Goal: Information Seeking & Learning: Learn about a topic

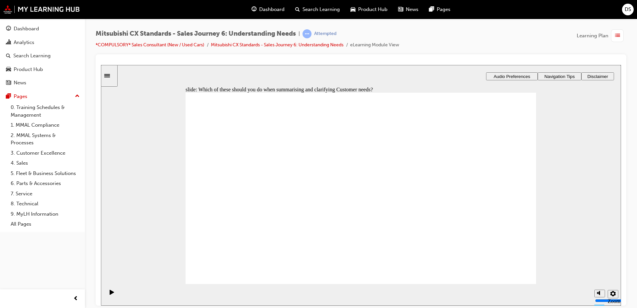
checkbox input "true"
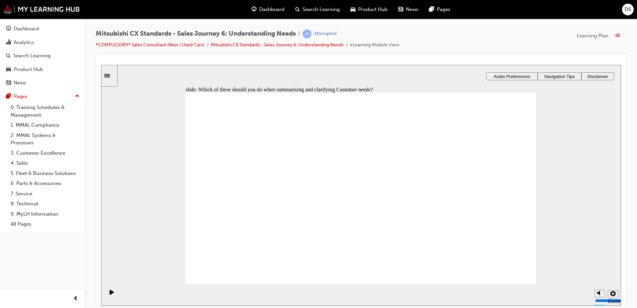
drag, startPoint x: 494, startPoint y: 267, endPoint x: 510, endPoint y: 266, distance: 15.7
click at [270, 9] on span "Dashboard" at bounding box center [271, 10] width 25 height 8
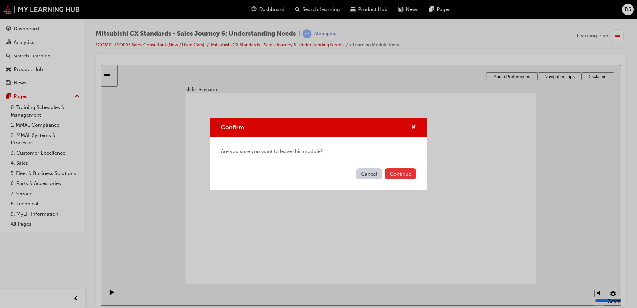
click at [406, 174] on button "Continue" at bounding box center [400, 173] width 31 height 11
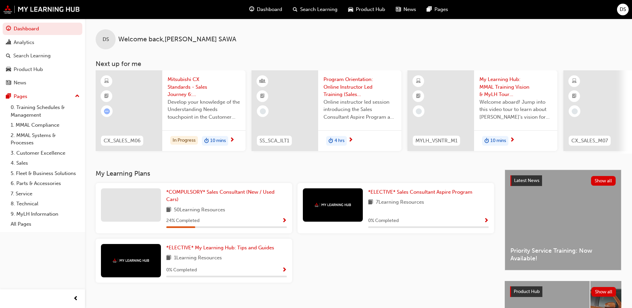
click at [285, 221] on span "Show Progress" at bounding box center [284, 221] width 5 height 6
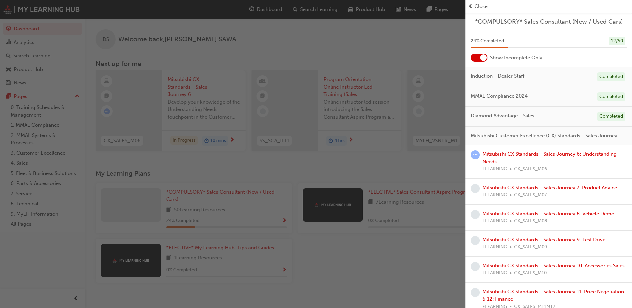
click at [535, 161] on link "Mitsubishi CX Standards - Sales Journey 6: Understanding Needs" at bounding box center [550, 158] width 134 height 14
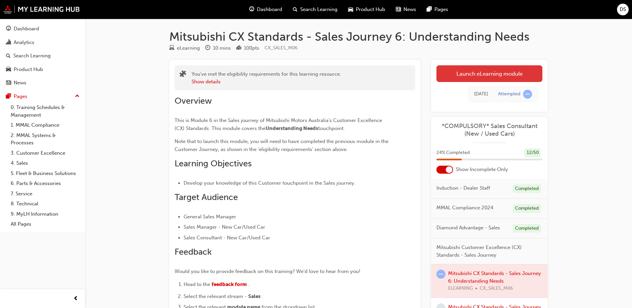
click at [510, 75] on link "Launch eLearning module" at bounding box center [490, 73] width 106 height 17
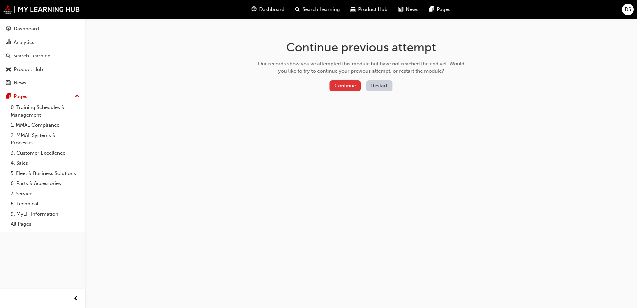
click at [332, 85] on button "Continue" at bounding box center [345, 85] width 31 height 11
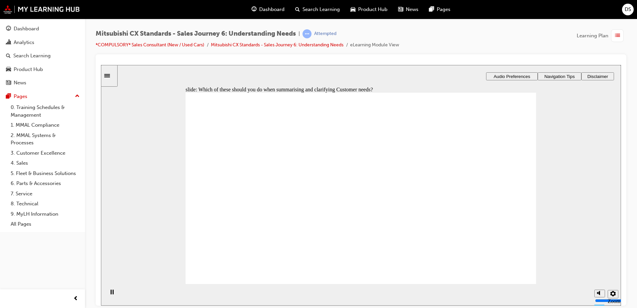
checkbox input "true"
drag, startPoint x: 316, startPoint y: 193, endPoint x: 315, endPoint y: 196, distance: 3.5
checkbox input "true"
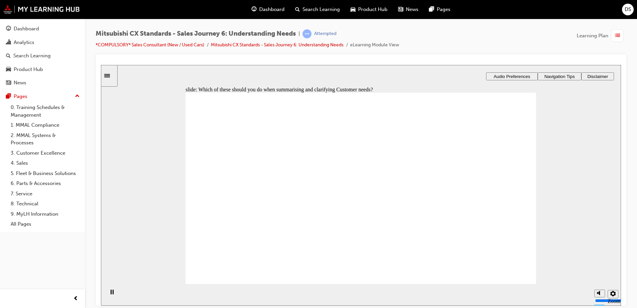
checkbox input "true"
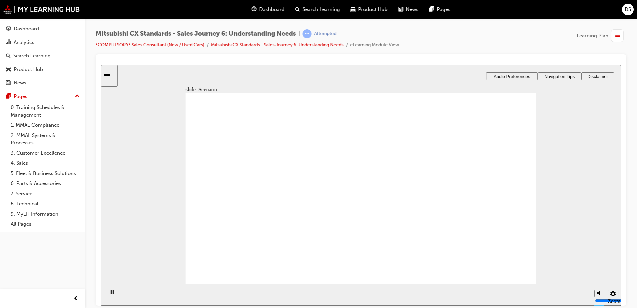
checkbox input "true"
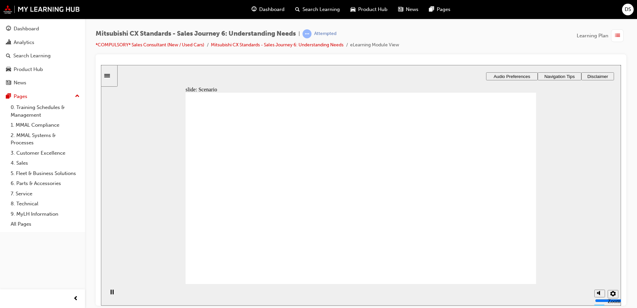
checkbox input "true"
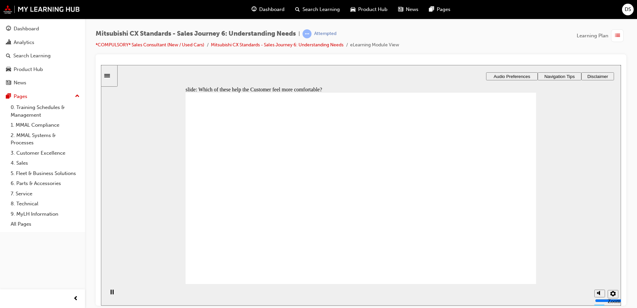
drag, startPoint x: 302, startPoint y: 203, endPoint x: 385, endPoint y: 166, distance: 90.9
drag, startPoint x: 248, startPoint y: 199, endPoint x: 354, endPoint y: 178, distance: 108.1
drag, startPoint x: 253, startPoint y: 200, endPoint x: 354, endPoint y: 189, distance: 101.6
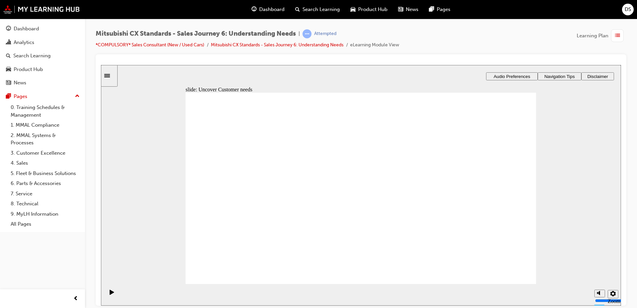
drag, startPoint x: 346, startPoint y: 183, endPoint x: 449, endPoint y: 175, distance: 104.0
drag, startPoint x: 239, startPoint y: 198, endPoint x: 344, endPoint y: 183, distance: 105.4
drag, startPoint x: 257, startPoint y: 203, endPoint x: 326, endPoint y: 200, distance: 68.7
drag, startPoint x: 253, startPoint y: 202, endPoint x: 468, endPoint y: 180, distance: 216.8
drag, startPoint x: 297, startPoint y: 202, endPoint x: 375, endPoint y: 219, distance: 79.0
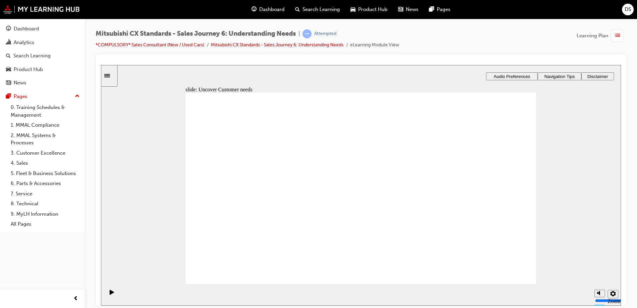
checkbox input "true"
drag, startPoint x: 273, startPoint y: 152, endPoint x: 243, endPoint y: 171, distance: 35.5
checkbox input "true"
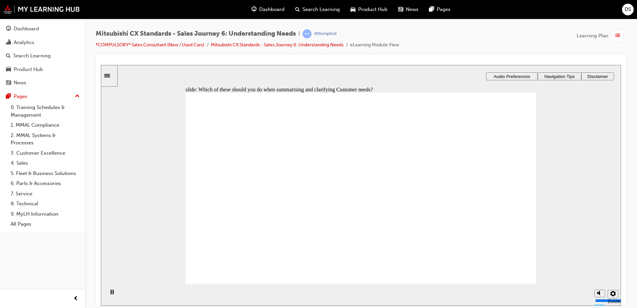
checkbox input "true"
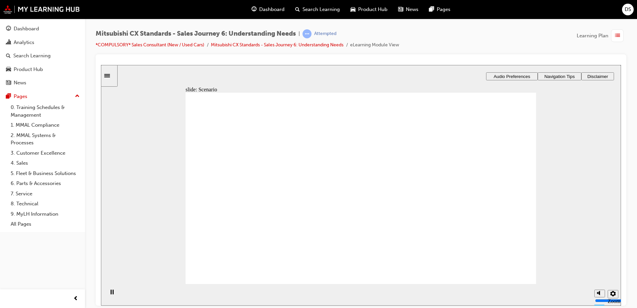
checkbox input "true"
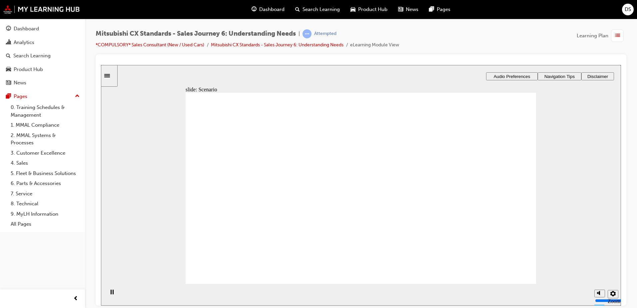
checkbox input "true"
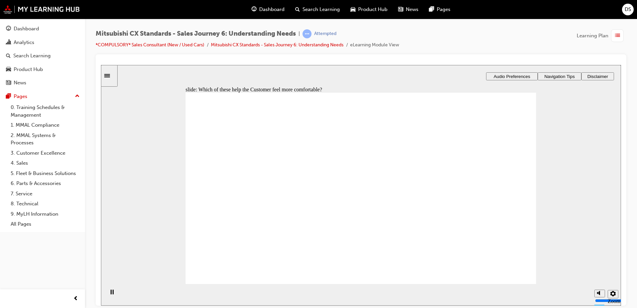
checkbox input "true"
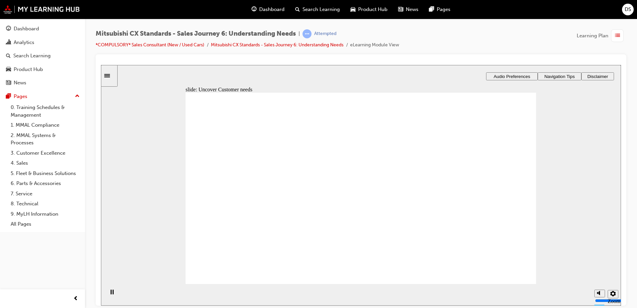
drag, startPoint x: 285, startPoint y: 200, endPoint x: 350, endPoint y: 159, distance: 77.1
drag, startPoint x: 262, startPoint y: 197, endPoint x: 358, endPoint y: 165, distance: 101.7
drag, startPoint x: 264, startPoint y: 194, endPoint x: 350, endPoint y: 181, distance: 86.7
drag, startPoint x: 249, startPoint y: 196, endPoint x: 435, endPoint y: 170, distance: 187.9
drag, startPoint x: 243, startPoint y: 209, endPoint x: 336, endPoint y: 205, distance: 93.1
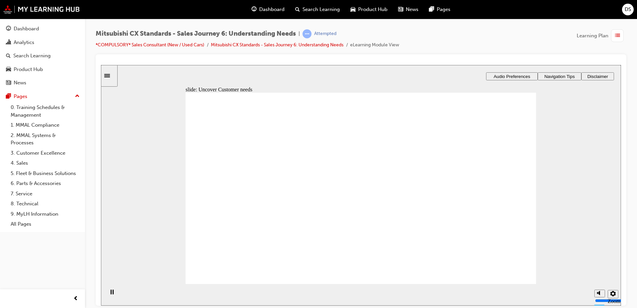
drag, startPoint x: 253, startPoint y: 203, endPoint x: 343, endPoint y: 233, distance: 95.5
drag, startPoint x: 245, startPoint y: 201, endPoint x: 467, endPoint y: 196, distance: 222.1
checkbox input "true"
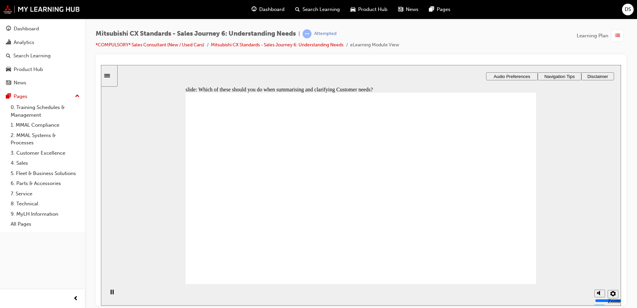
checkbox input "true"
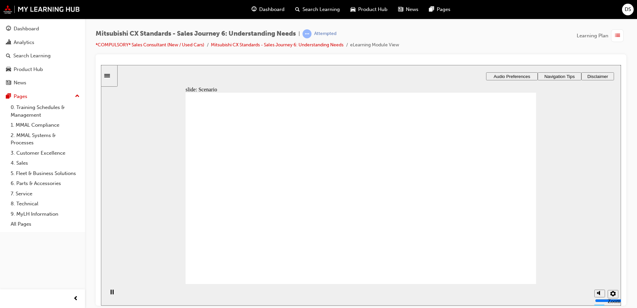
checkbox input "true"
drag, startPoint x: 348, startPoint y: 213, endPoint x: 399, endPoint y: 228, distance: 52.5
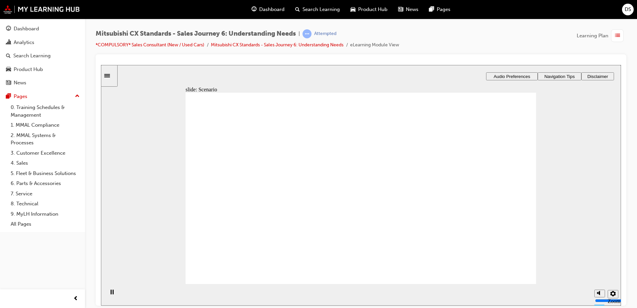
checkbox input "false"
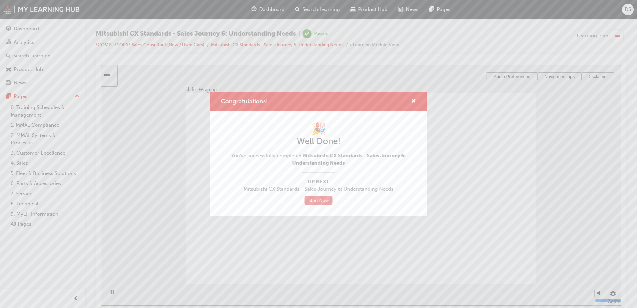
click at [324, 200] on link "Start Now" at bounding box center [319, 201] width 28 height 10
click at [414, 100] on span "cross-icon" at bounding box center [413, 102] width 5 height 6
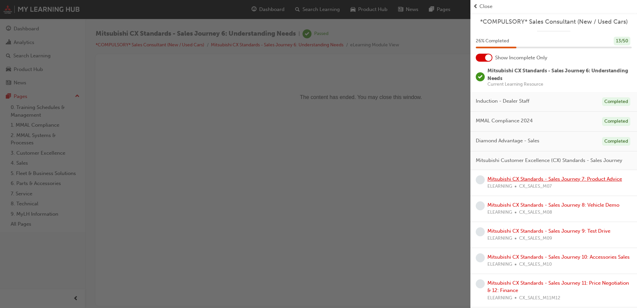
click at [517, 182] on link "Mitsubishi CX Standards - Sales Journey 7: Product Advice" at bounding box center [555, 179] width 135 height 6
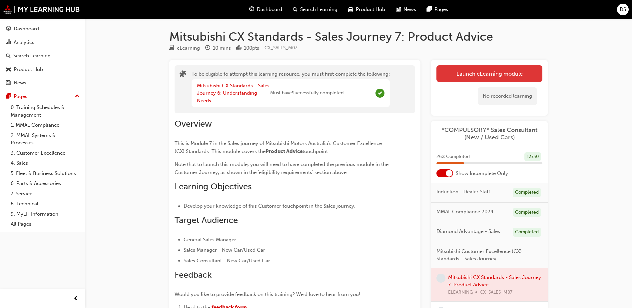
click at [492, 79] on button "Launch eLearning module" at bounding box center [490, 73] width 106 height 17
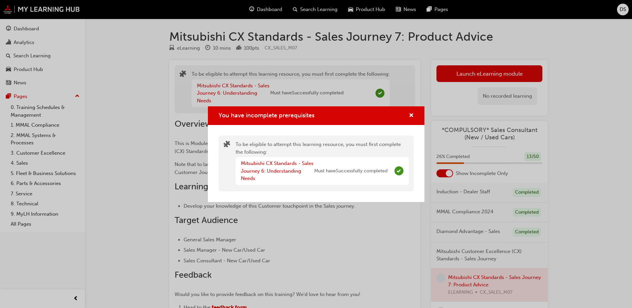
click at [478, 101] on div "You have incomplete prerequisites To be eligible to attempt this learning resou…" at bounding box center [316, 154] width 632 height 308
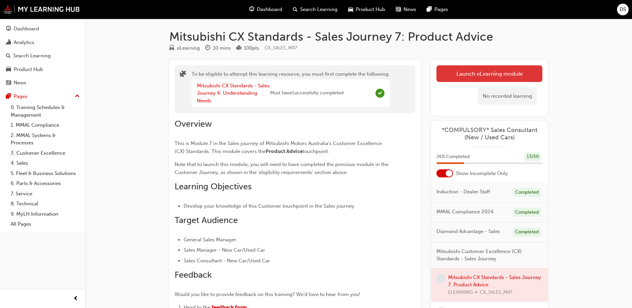
click at [466, 69] on button "Launch eLearning module" at bounding box center [490, 73] width 106 height 17
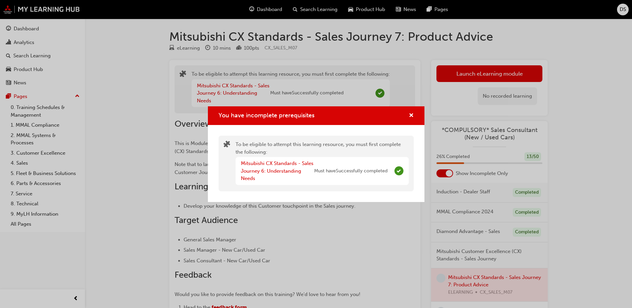
click at [370, 171] on span "Must have Successfully completed" at bounding box center [350, 171] width 73 height 8
click at [283, 169] on link "Mitsubishi CX Standards - Sales Journey 6: Understanding Needs" at bounding box center [277, 170] width 73 height 21
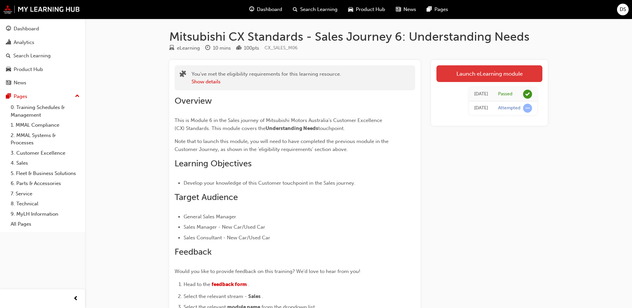
click at [476, 75] on link "Launch eLearning module" at bounding box center [490, 73] width 106 height 17
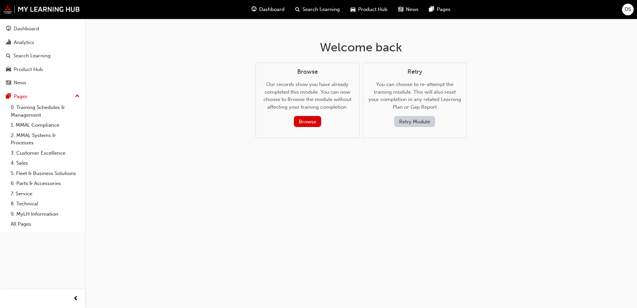
click at [357, 125] on div "Browse Our records show you have already completed this module. You can now cho…" at bounding box center [308, 101] width 104 height 76
click at [332, 122] on div "Browse" at bounding box center [308, 121] width 82 height 11
click at [316, 122] on button "Browse" at bounding box center [307, 121] width 27 height 11
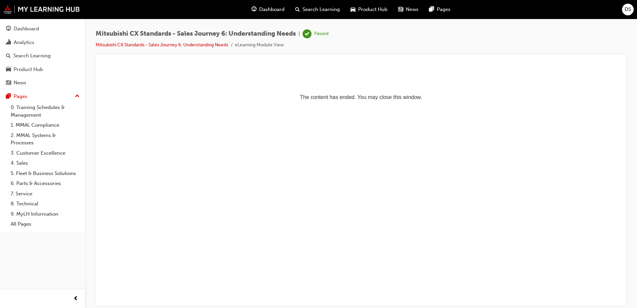
click at [276, 7] on span "Dashboard" at bounding box center [271, 10] width 25 height 8
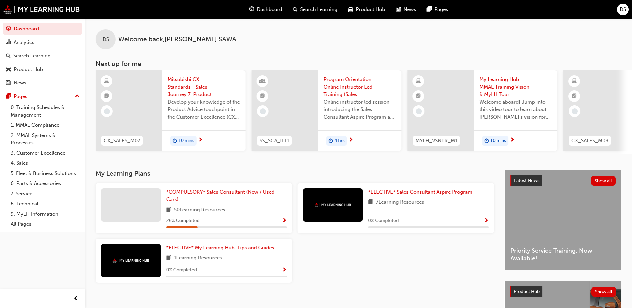
click at [282, 224] on span "Show Progress" at bounding box center [284, 221] width 5 height 6
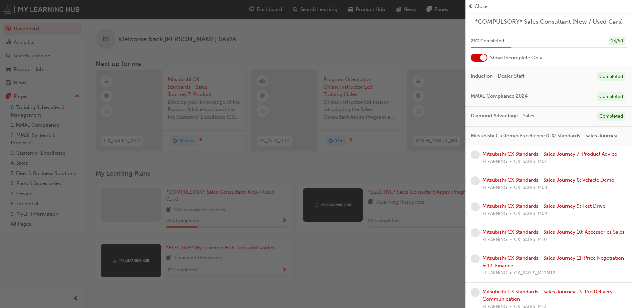
click at [516, 157] on link "Mitsubishi CX Standards - Sales Journey 7: Product Advice" at bounding box center [550, 154] width 135 height 6
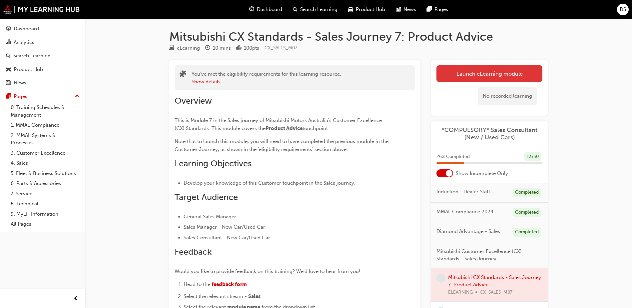
click at [465, 73] on link "Launch eLearning module" at bounding box center [490, 73] width 106 height 17
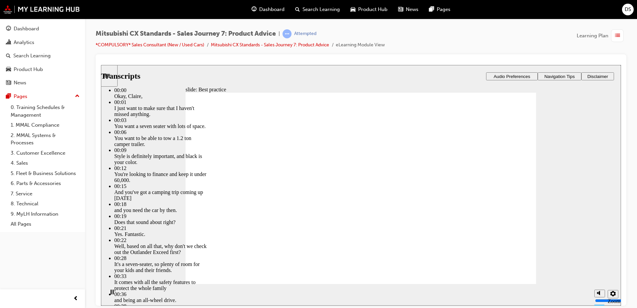
type input "89"
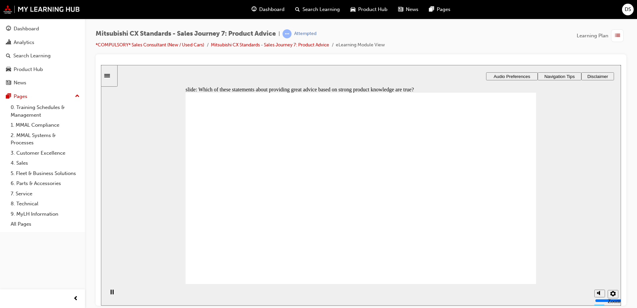
checkbox input "true"
drag, startPoint x: 269, startPoint y: 219, endPoint x: 369, endPoint y: 176, distance: 109.0
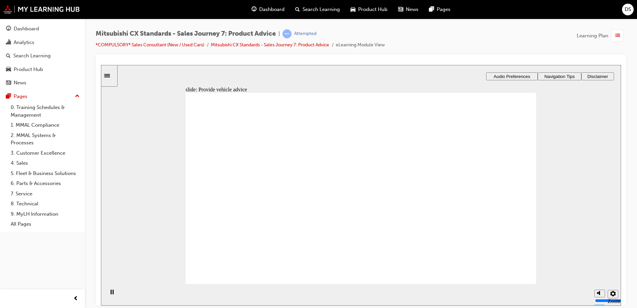
drag, startPoint x: 248, startPoint y: 216, endPoint x: 345, endPoint y: 189, distance: 100.6
drag, startPoint x: 279, startPoint y: 216, endPoint x: 387, endPoint y: 201, distance: 109.3
drag, startPoint x: 258, startPoint y: 214, endPoint x: 354, endPoint y: 223, distance: 96.4
drag, startPoint x: 281, startPoint y: 213, endPoint x: 363, endPoint y: 247, distance: 89.2
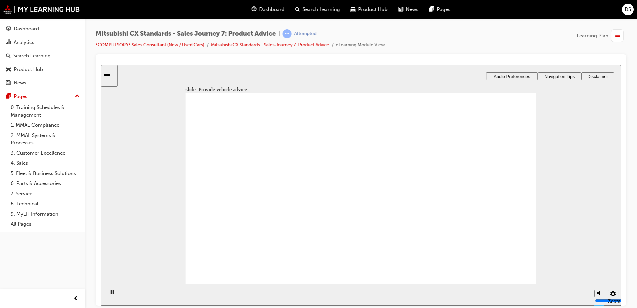
checkbox input "true"
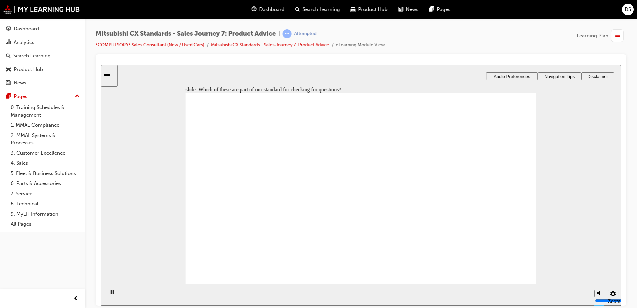
checkbox input "true"
drag, startPoint x: 434, startPoint y: 199, endPoint x: 362, endPoint y: 199, distance: 72.3
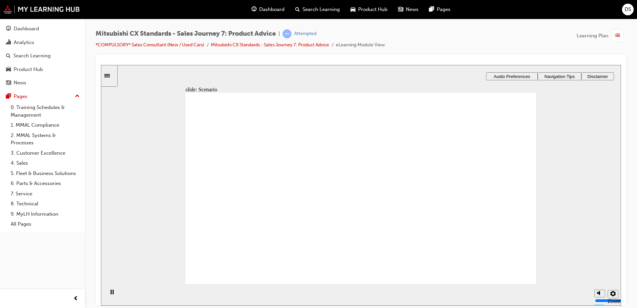
checkbox input "true"
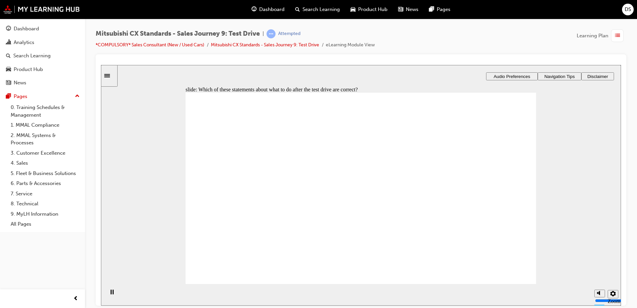
drag, startPoint x: 336, startPoint y: 237, endPoint x: 433, endPoint y: 136, distance: 140.1
drag, startPoint x: 361, startPoint y: 182, endPoint x: 469, endPoint y: 164, distance: 109.2
drag, startPoint x: 347, startPoint y: 175, endPoint x: 438, endPoint y: 192, distance: 91.8
drag, startPoint x: 386, startPoint y: 156, endPoint x: 508, endPoint y: 243, distance: 149.9
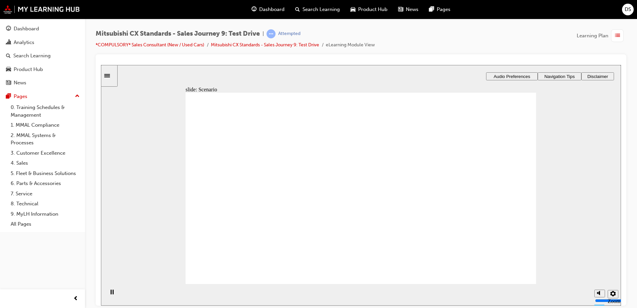
drag, startPoint x: 377, startPoint y: 220, endPoint x: 488, endPoint y: 220, distance: 111.0
drag, startPoint x: 230, startPoint y: 207, endPoint x: 330, endPoint y: 155, distance: 113.2
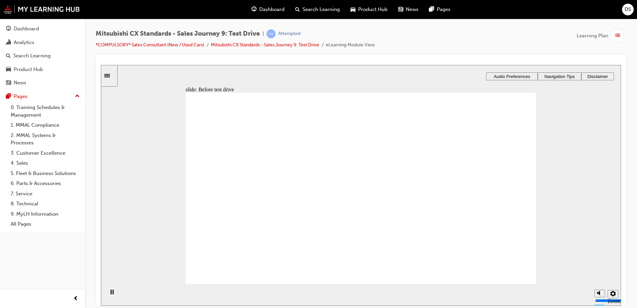
drag, startPoint x: 265, startPoint y: 210, endPoint x: 368, endPoint y: 157, distance: 115.2
drag, startPoint x: 252, startPoint y: 205, endPoint x: 363, endPoint y: 182, distance: 113.8
drag, startPoint x: 242, startPoint y: 202, endPoint x: 344, endPoint y: 195, distance: 101.9
drag, startPoint x: 233, startPoint y: 205, endPoint x: 322, endPoint y: 203, distance: 89.4
drag, startPoint x: 244, startPoint y: 203, endPoint x: 463, endPoint y: 145, distance: 226.5
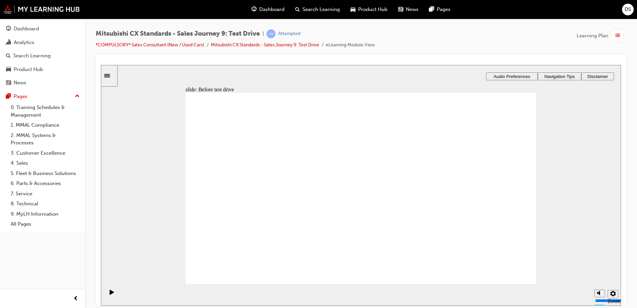
drag, startPoint x: 234, startPoint y: 205, endPoint x: 459, endPoint y: 161, distance: 229.5
drag, startPoint x: 255, startPoint y: 207, endPoint x: 330, endPoint y: 222, distance: 76.0
checkbox input "true"
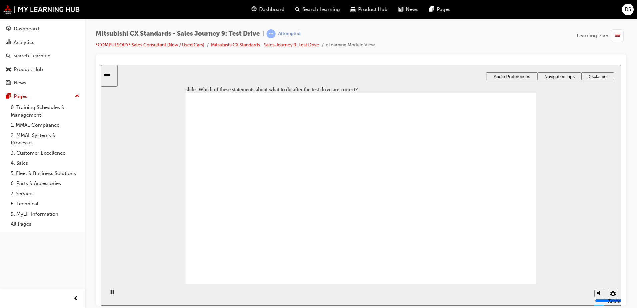
checkbox input "true"
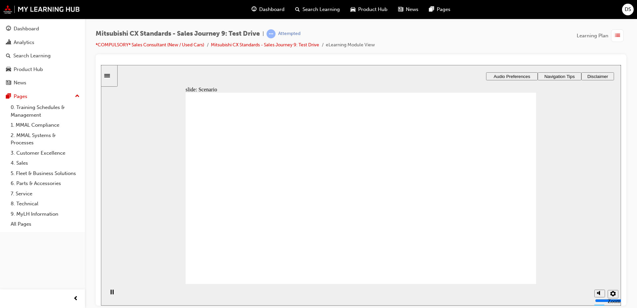
drag, startPoint x: 347, startPoint y: 231, endPoint x: 469, endPoint y: 133, distance: 156.6
drag, startPoint x: 345, startPoint y: 181, endPoint x: 466, endPoint y: 159, distance: 123.1
drag, startPoint x: 360, startPoint y: 145, endPoint x: 468, endPoint y: 232, distance: 139.2
drag, startPoint x: 398, startPoint y: 167, endPoint x: 484, endPoint y: 210, distance: 96.3
drag, startPoint x: 346, startPoint y: 213, endPoint x: 463, endPoint y: 189, distance: 119.8
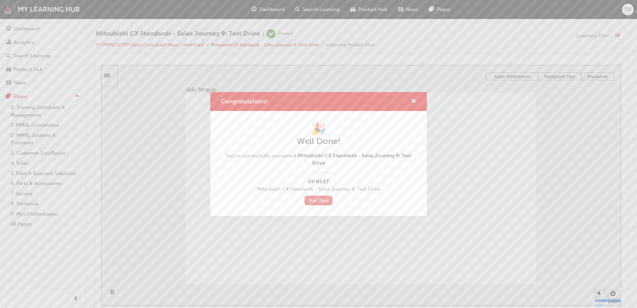
click at [324, 199] on link "Start Now" at bounding box center [319, 201] width 28 height 10
click at [413, 101] on span "cross-icon" at bounding box center [413, 102] width 5 height 6
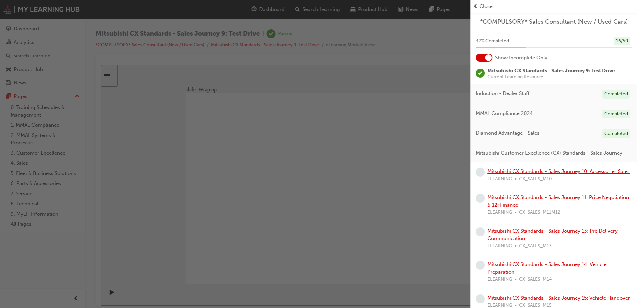
click at [536, 174] on link "Mitsubishi CX Standards - Sales Journey 10: Accessories Sales" at bounding box center [559, 171] width 142 height 6
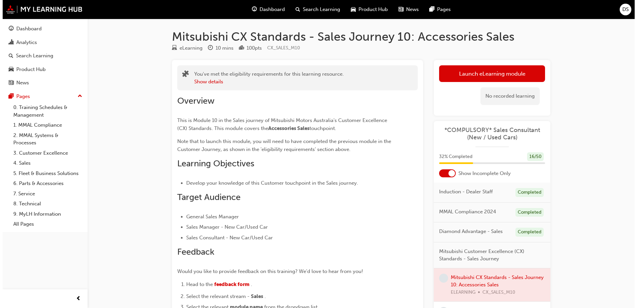
scroll to position [33, 0]
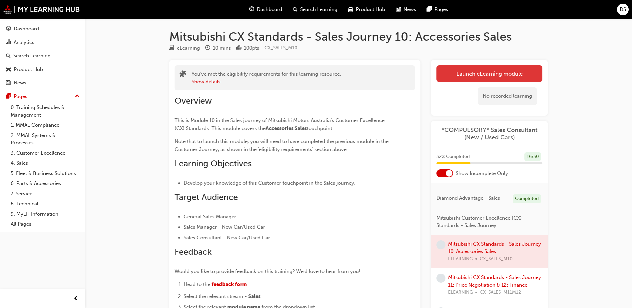
click at [493, 69] on link "Launch eLearning module" at bounding box center [490, 73] width 106 height 17
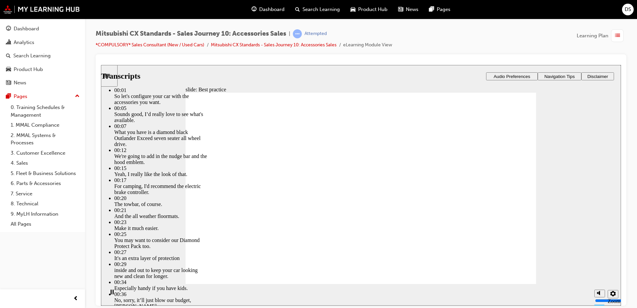
drag, startPoint x: 207, startPoint y: 274, endPoint x: 211, endPoint y: 274, distance: 4.3
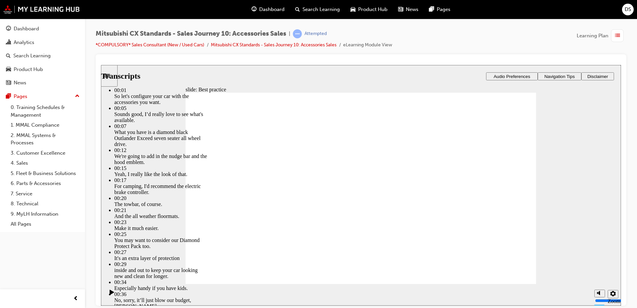
type input "89"
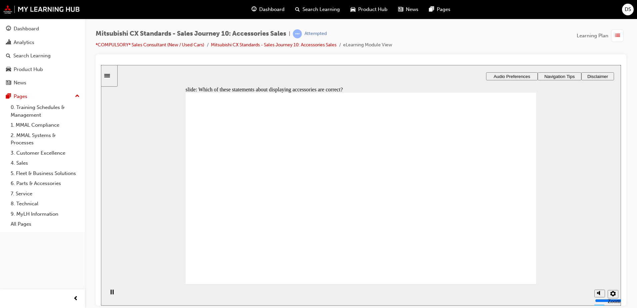
checkbox input "true"
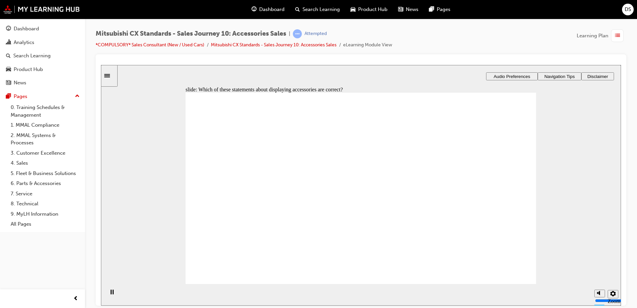
drag, startPoint x: 280, startPoint y: 207, endPoint x: 503, endPoint y: 143, distance: 232.0
drag, startPoint x: 242, startPoint y: 212, endPoint x: 349, endPoint y: 161, distance: 118.2
drag, startPoint x: 254, startPoint y: 213, endPoint x: 351, endPoint y: 174, distance: 104.5
drag, startPoint x: 253, startPoint y: 212, endPoint x: 360, endPoint y: 196, distance: 107.9
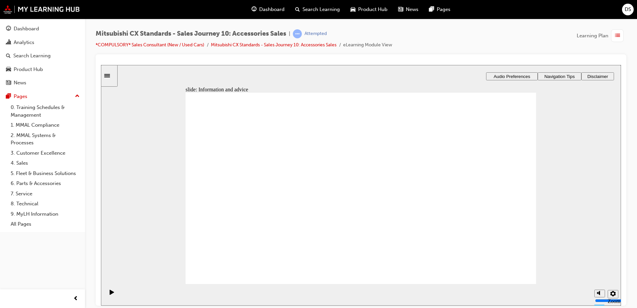
drag, startPoint x: 262, startPoint y: 216, endPoint x: 479, endPoint y: 171, distance: 221.3
drag, startPoint x: 234, startPoint y: 214, endPoint x: 318, endPoint y: 213, distance: 84.4
checkbox input "true"
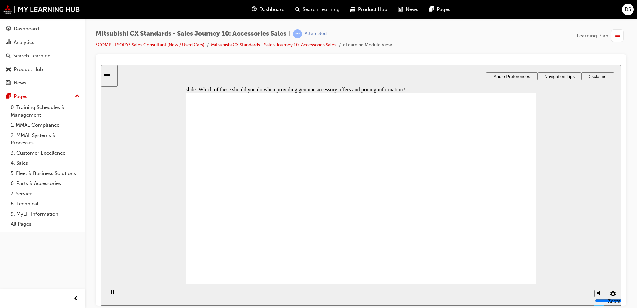
drag, startPoint x: 251, startPoint y: 212, endPoint x: 495, endPoint y: 144, distance: 253.2
drag, startPoint x: 214, startPoint y: 214, endPoint x: 314, endPoint y: 160, distance: 114.0
drag, startPoint x: 252, startPoint y: 209, endPoint x: 326, endPoint y: 185, distance: 78.2
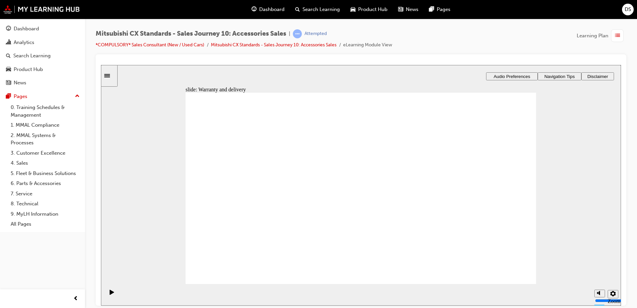
drag, startPoint x: 359, startPoint y: 167, endPoint x: 449, endPoint y: 163, distance: 90.1
drag, startPoint x: 220, startPoint y: 209, endPoint x: 313, endPoint y: 180, distance: 97.6
drag, startPoint x: 256, startPoint y: 217, endPoint x: 359, endPoint y: 203, distance: 104.0
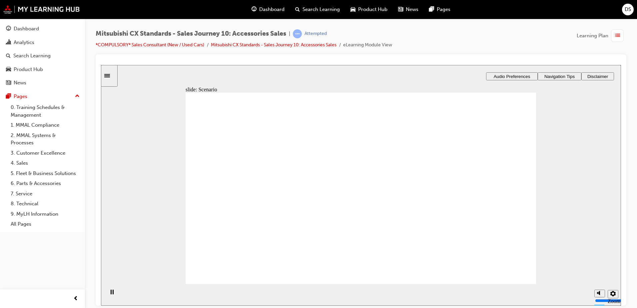
checkbox input "true"
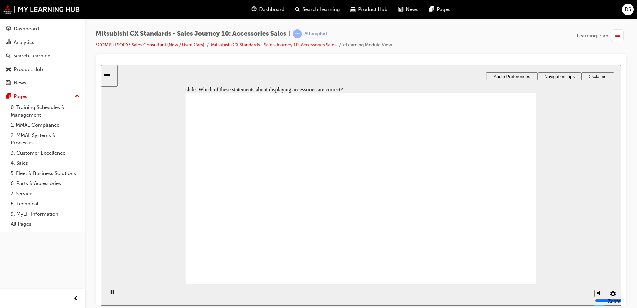
checkbox input "true"
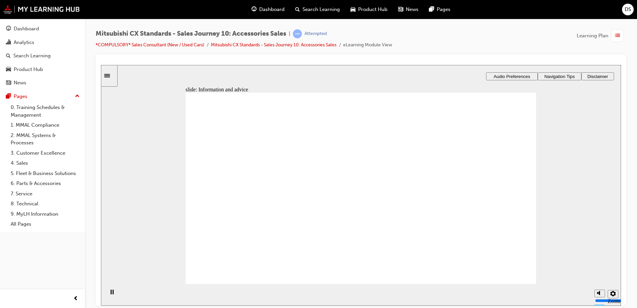
drag, startPoint x: 257, startPoint y: 206, endPoint x: 477, endPoint y: 164, distance: 223.5
drag, startPoint x: 255, startPoint y: 211, endPoint x: 339, endPoint y: 164, distance: 96.6
drag, startPoint x: 244, startPoint y: 215, endPoint x: 347, endPoint y: 181, distance: 107.7
drag, startPoint x: 248, startPoint y: 212, endPoint x: 344, endPoint y: 198, distance: 96.6
drag, startPoint x: 254, startPoint y: 213, endPoint x: 351, endPoint y: 213, distance: 96.7
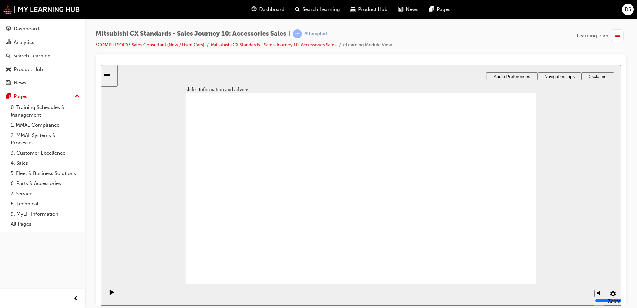
drag, startPoint x: 241, startPoint y: 223, endPoint x: 330, endPoint y: 230, distance: 89.9
drag, startPoint x: 359, startPoint y: 166, endPoint x: 453, endPoint y: 164, distance: 94.7
checkbox input "true"
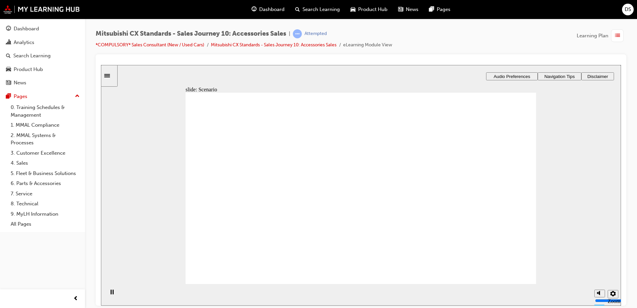
checkbox input "true"
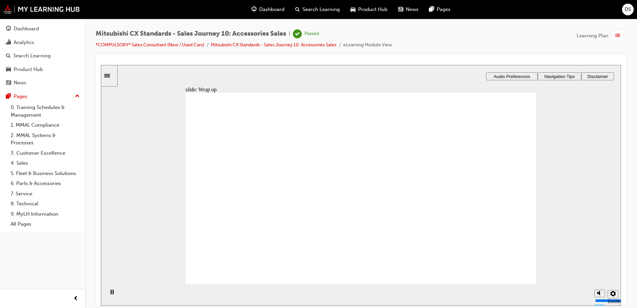
drag, startPoint x: 501, startPoint y: 272, endPoint x: 514, endPoint y: 266, distance: 13.7
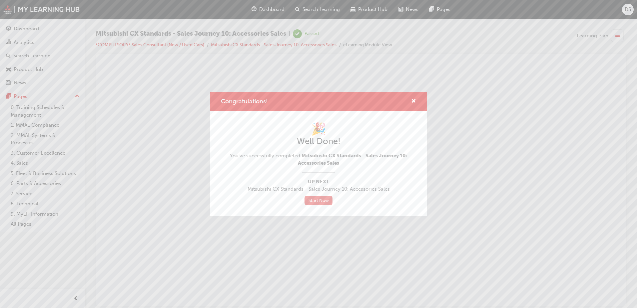
click at [314, 201] on link "Start Now" at bounding box center [319, 201] width 28 height 10
click at [319, 204] on link "Start Now" at bounding box center [319, 201] width 28 height 10
click at [413, 101] on span "cross-icon" at bounding box center [413, 102] width 5 height 6
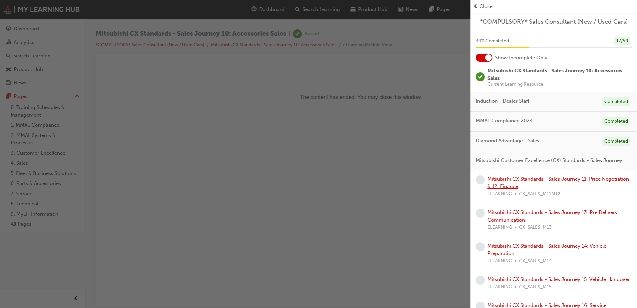
click at [523, 187] on link "Mitsubishi CX Standards - Sales Journey 11: Price Negotiation & 12: Finance" at bounding box center [559, 183] width 142 height 14
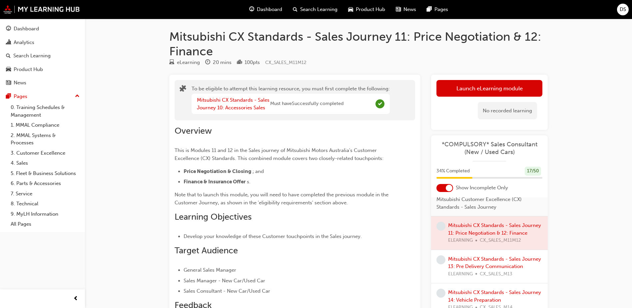
scroll to position [67, 0]
click at [474, 89] on button "Launch eLearning module" at bounding box center [490, 88] width 106 height 17
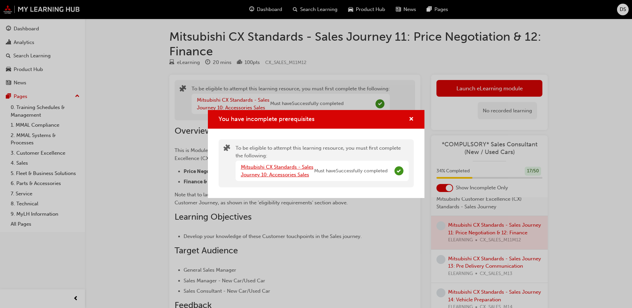
click at [278, 171] on link "Mitsubishi CX Standards - Sales Journey 10: Accessories Sales" at bounding box center [277, 171] width 73 height 14
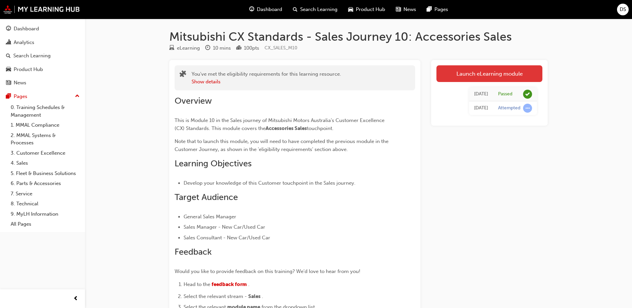
click at [494, 69] on link "Launch eLearning module" at bounding box center [490, 73] width 106 height 17
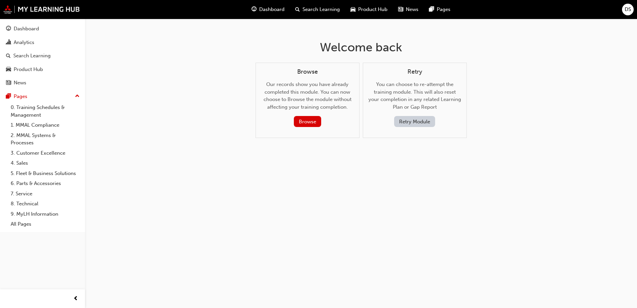
click at [268, 12] on span "Dashboard" at bounding box center [271, 10] width 25 height 8
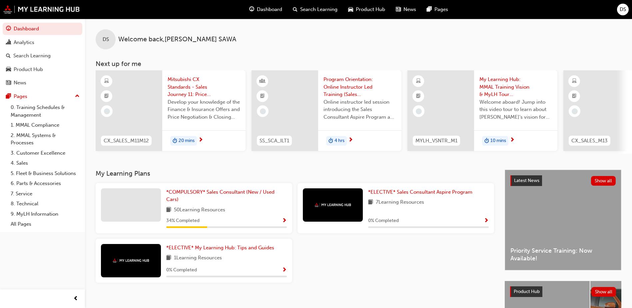
click at [283, 223] on span "Show Progress" at bounding box center [284, 221] width 5 height 6
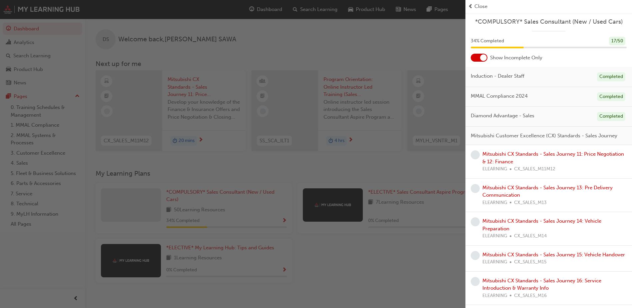
click at [523, 165] on div "Mitsubishi CX Standards - Sales Journey 11: Price Negotiation & 12: Finance ELE…" at bounding box center [555, 161] width 144 height 23
click at [514, 163] on link "Mitsubishi CX Standards - Sales Journey 11: Price Negotiation & 12: Finance" at bounding box center [554, 158] width 142 height 14
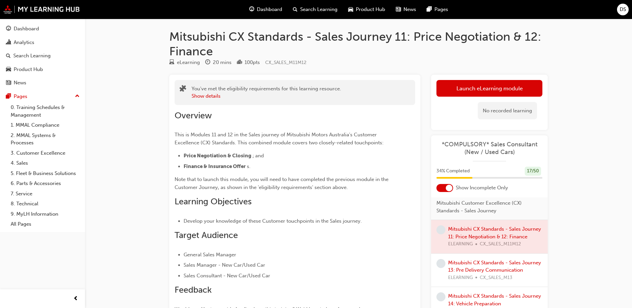
scroll to position [67, 0]
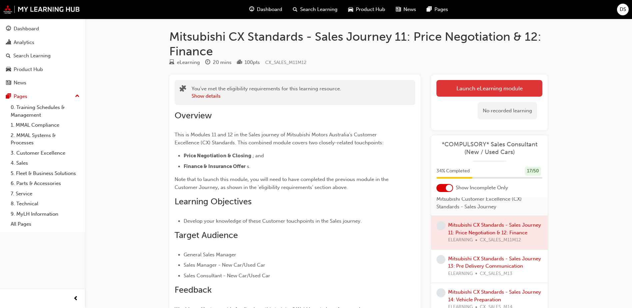
click at [500, 87] on button "Launch eLearning module" at bounding box center [490, 88] width 106 height 17
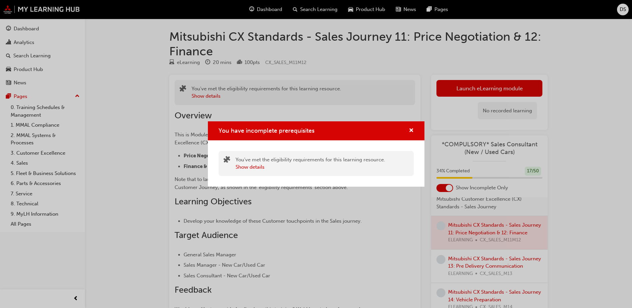
click at [406, 133] on div "You have incomplete prerequisites" at bounding box center [409, 131] width 10 height 8
click at [412, 128] on span "cross-icon" at bounding box center [411, 131] width 5 height 6
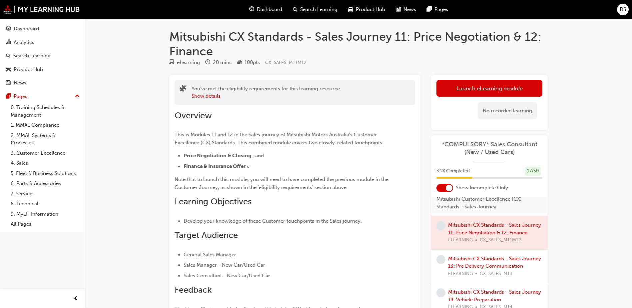
click at [272, 10] on span "Dashboard" at bounding box center [269, 10] width 25 height 8
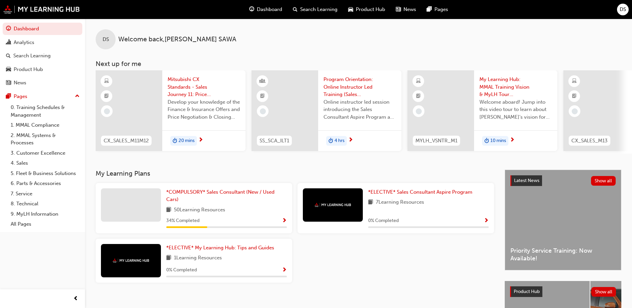
click at [285, 222] on span "Show Progress" at bounding box center [284, 221] width 5 height 6
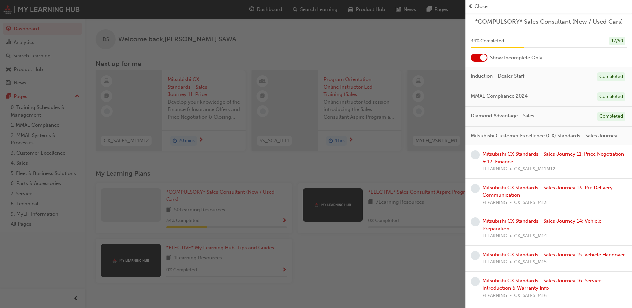
click at [532, 164] on link "Mitsubishi CX Standards - Sales Journey 11: Price Negotiation & 12: Finance" at bounding box center [554, 158] width 142 height 14
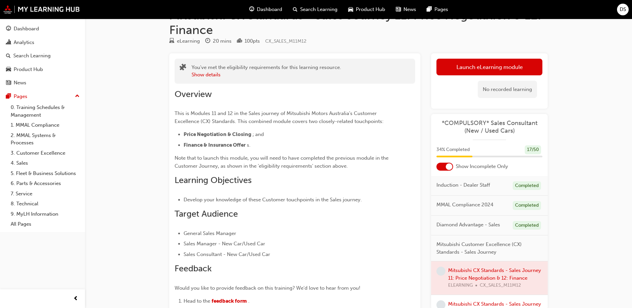
scroll to position [33, 0]
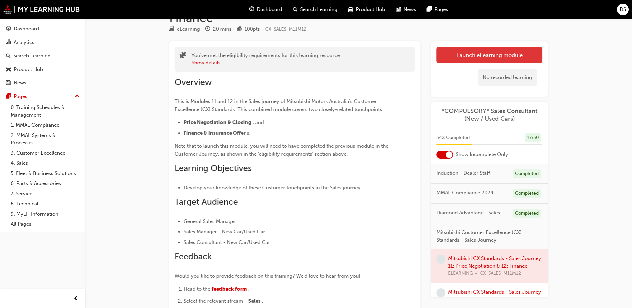
click at [526, 55] on link "Launch eLearning module" at bounding box center [490, 55] width 106 height 17
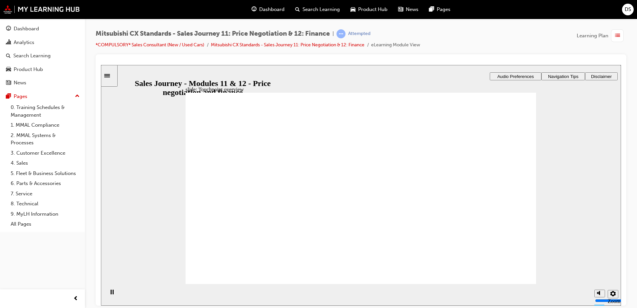
drag, startPoint x: 432, startPoint y: 167, endPoint x: 330, endPoint y: 201, distance: 106.8
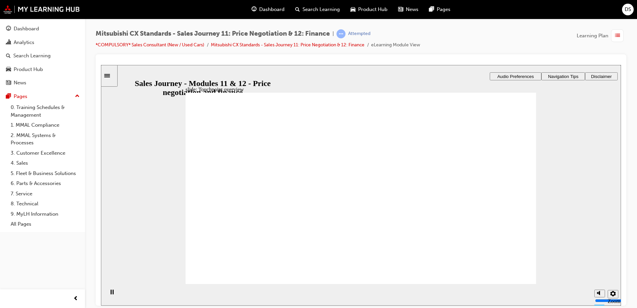
drag, startPoint x: 553, startPoint y: 131, endPoint x: 556, endPoint y: 150, distance: 19.1
click at [556, 132] on div "slide: Touchpoint overview Touchpoint overview This module contains two sets of…" at bounding box center [361, 185] width 520 height 241
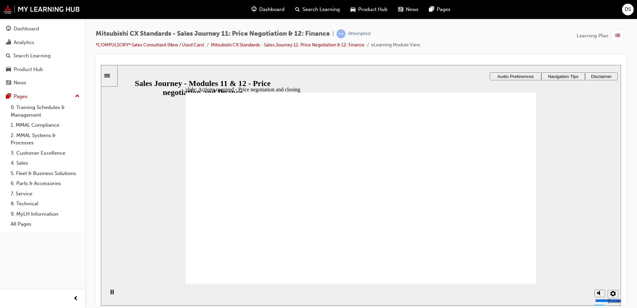
drag, startPoint x: 401, startPoint y: 245, endPoint x: 391, endPoint y: 250, distance: 10.9
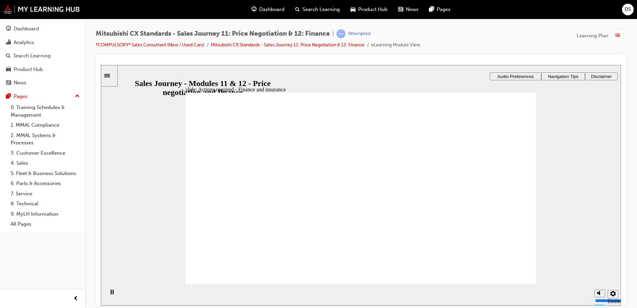
click at [542, 196] on div "slide: Actions required - Finance and insurance Actions required - Finance and …" at bounding box center [361, 185] width 520 height 241
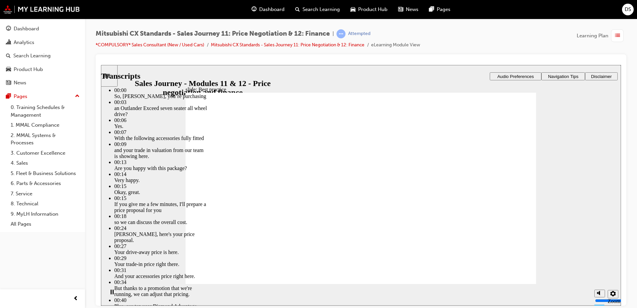
type input "221"
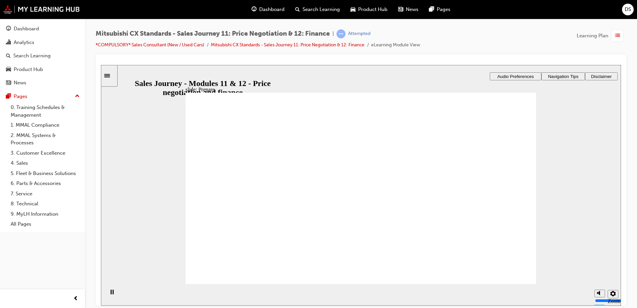
checkbox input "true"
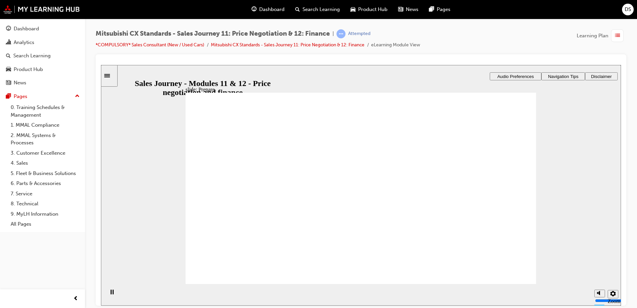
drag, startPoint x: 249, startPoint y: 202, endPoint x: 354, endPoint y: 161, distance: 112.4
drag, startPoint x: 247, startPoint y: 203, endPoint x: 351, endPoint y: 172, distance: 108.4
drag, startPoint x: 236, startPoint y: 207, endPoint x: 348, endPoint y: 188, distance: 113.3
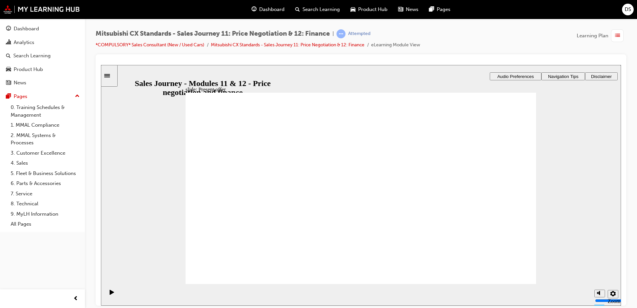
drag, startPoint x: 234, startPoint y: 209, endPoint x: 330, endPoint y: 211, distance: 95.7
drag, startPoint x: 244, startPoint y: 205, endPoint x: 364, endPoint y: 227, distance: 121.6
drag, startPoint x: 262, startPoint y: 203, endPoint x: 368, endPoint y: 240, distance: 112.6
drag, startPoint x: 369, startPoint y: 147, endPoint x: 471, endPoint y: 147, distance: 102.7
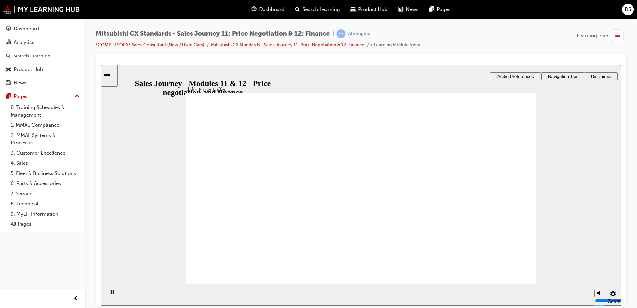
checkbox input "true"
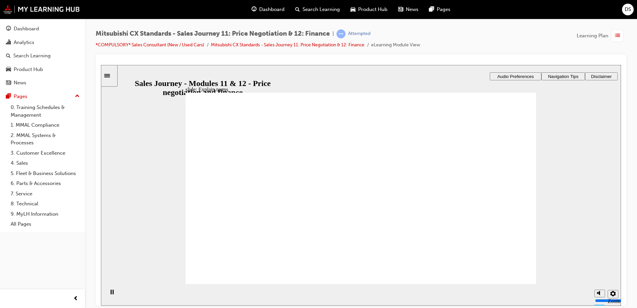
checkbox input "true"
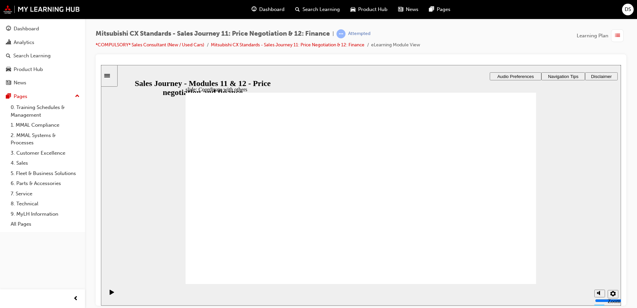
checkbox input "true"
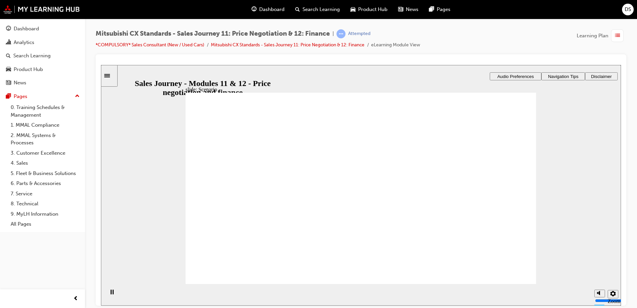
drag, startPoint x: 375, startPoint y: 224, endPoint x: 492, endPoint y: 225, distance: 117.7
drag, startPoint x: 371, startPoint y: 202, endPoint x: 495, endPoint y: 239, distance: 129.6
drag, startPoint x: 379, startPoint y: 136, endPoint x: 486, endPoint y: 152, distance: 108.2
drag, startPoint x: 375, startPoint y: 162, endPoint x: 466, endPoint y: 185, distance: 94.5
drag, startPoint x: 355, startPoint y: 184, endPoint x: 471, endPoint y: 141, distance: 123.9
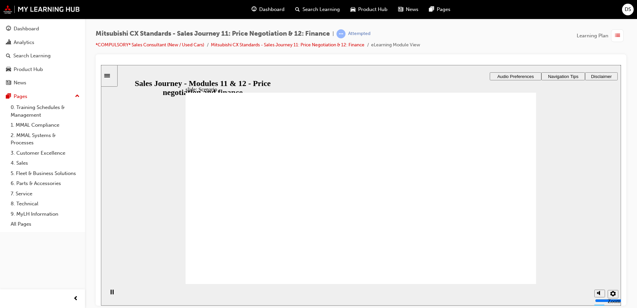
drag, startPoint x: 358, startPoint y: 245, endPoint x: 474, endPoint y: 195, distance: 126.0
drag, startPoint x: 232, startPoint y: 205, endPoint x: 326, endPoint y: 195, distance: 95.2
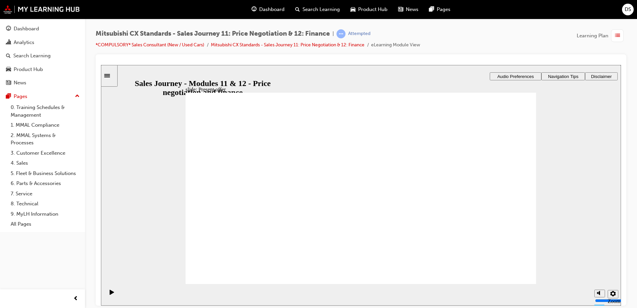
drag, startPoint x: 232, startPoint y: 195, endPoint x: 328, endPoint y: 168, distance: 99.3
drag, startPoint x: 229, startPoint y: 205, endPoint x: 341, endPoint y: 193, distance: 112.2
drag, startPoint x: 259, startPoint y: 199, endPoint x: 355, endPoint y: 197, distance: 96.7
drag, startPoint x: 220, startPoint y: 201, endPoint x: 351, endPoint y: 218, distance: 131.4
drag, startPoint x: 244, startPoint y: 199, endPoint x: 332, endPoint y: 219, distance: 89.9
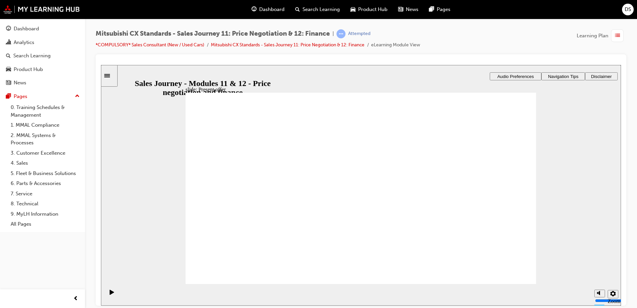
drag, startPoint x: 342, startPoint y: 245, endPoint x: 346, endPoint y: 245, distance: 3.4
drag, startPoint x: 346, startPoint y: 243, endPoint x: 474, endPoint y: 232, distance: 129.2
checkbox input "true"
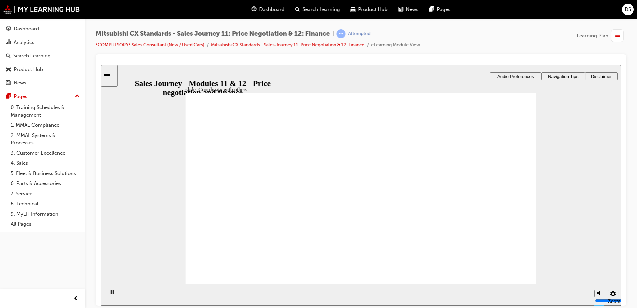
checkbox input "true"
checkbox input "false"
checkbox input "true"
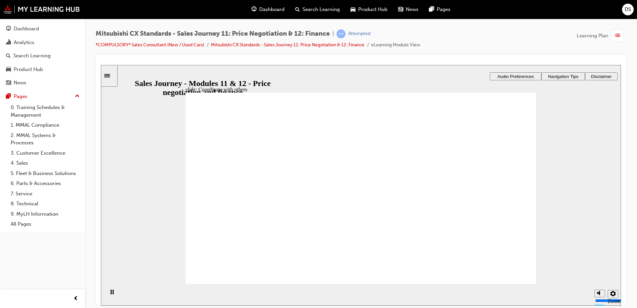
drag, startPoint x: 337, startPoint y: 205, endPoint x: 343, endPoint y: 193, distance: 13.3
checkbox input "true"
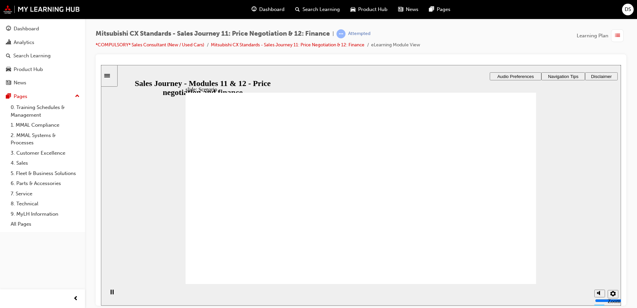
drag, startPoint x: 400, startPoint y: 137, endPoint x: 495, endPoint y: 181, distance: 104.7
drag, startPoint x: 369, startPoint y: 218, endPoint x: 480, endPoint y: 197, distance: 112.6
drag, startPoint x: 360, startPoint y: 203, endPoint x: 461, endPoint y: 222, distance: 102.8
drag, startPoint x: 364, startPoint y: 181, endPoint x: 465, endPoint y: 154, distance: 104.4
drag, startPoint x: 372, startPoint y: 242, endPoint x: 472, endPoint y: 135, distance: 147.2
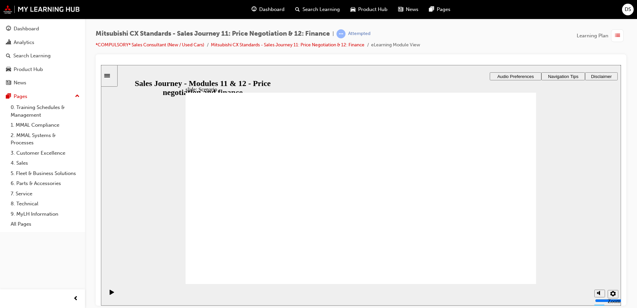
drag, startPoint x: 373, startPoint y: 159, endPoint x: 487, endPoint y: 248, distance: 144.4
drag, startPoint x: 272, startPoint y: 201, endPoint x: 478, endPoint y: 159, distance: 210.5
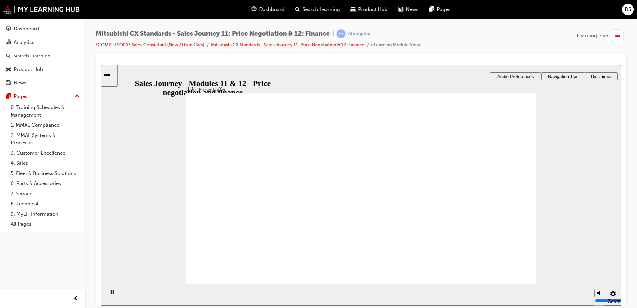
drag, startPoint x: 238, startPoint y: 191, endPoint x: 384, endPoint y: 160, distance: 149.7
drag, startPoint x: 269, startPoint y: 201, endPoint x: 332, endPoint y: 185, distance: 65.5
drag, startPoint x: 246, startPoint y: 200, endPoint x: 357, endPoint y: 192, distance: 111.0
drag, startPoint x: 211, startPoint y: 202, endPoint x: 436, endPoint y: 178, distance: 226.9
drag, startPoint x: 245, startPoint y: 202, endPoint x: 316, endPoint y: 214, distance: 72.6
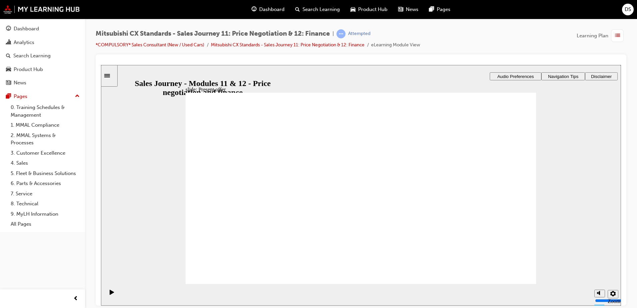
checkbox input "true"
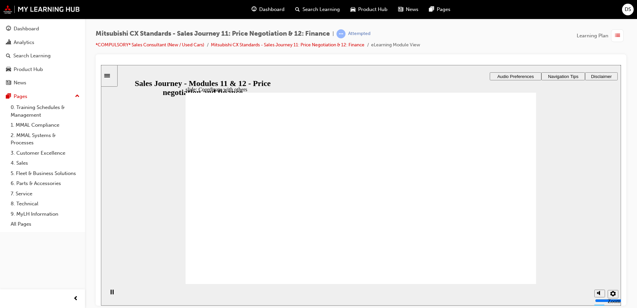
checkbox input "true"
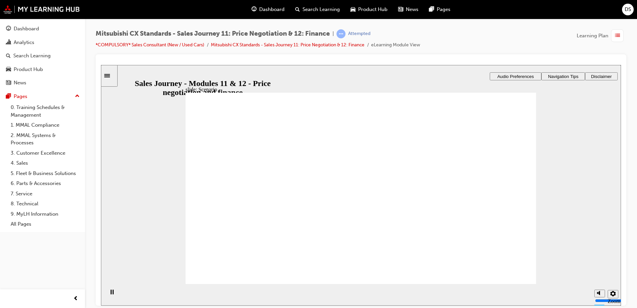
drag, startPoint x: 345, startPoint y: 242, endPoint x: 478, endPoint y: 143, distance: 165.8
drag, startPoint x: 361, startPoint y: 177, endPoint x: 473, endPoint y: 155, distance: 114.9
drag, startPoint x: 365, startPoint y: 156, endPoint x: 480, endPoint y: 249, distance: 148.1
drag, startPoint x: 389, startPoint y: 142, endPoint x: 477, endPoint y: 205, distance: 107.7
drag, startPoint x: 380, startPoint y: 200, endPoint x: 478, endPoint y: 179, distance: 100.5
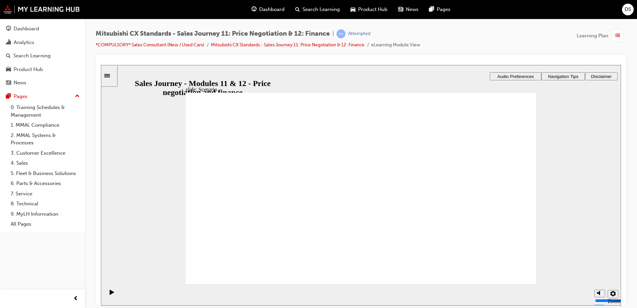
drag, startPoint x: 384, startPoint y: 218, endPoint x: 493, endPoint y: 218, distance: 109.0
drag, startPoint x: 257, startPoint y: 209, endPoint x: 372, endPoint y: 187, distance: 116.9
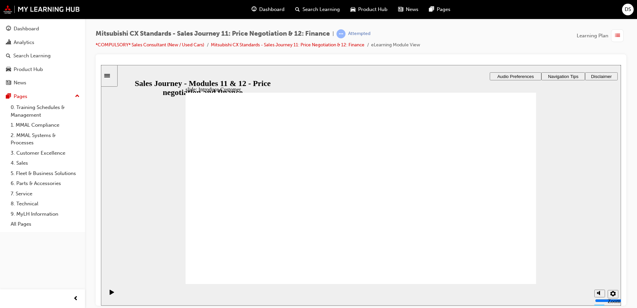
drag, startPoint x: 238, startPoint y: 206, endPoint x: 346, endPoint y: 209, distance: 107.7
drag, startPoint x: 244, startPoint y: 208, endPoint x: 362, endPoint y: 238, distance: 121.8
drag, startPoint x: 366, startPoint y: 171, endPoint x: 470, endPoint y: 171, distance: 104.0
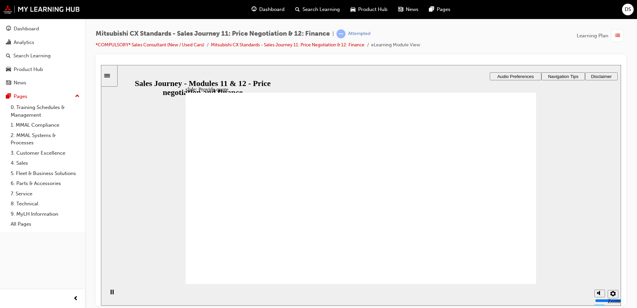
checkbox input "true"
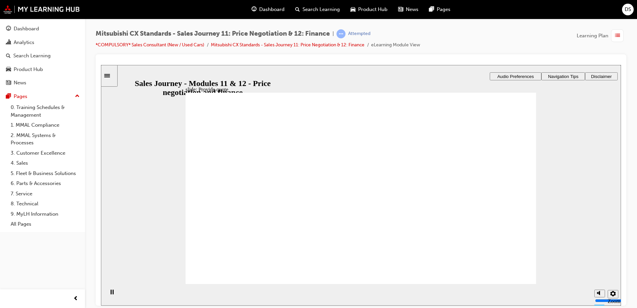
checkbox input "true"
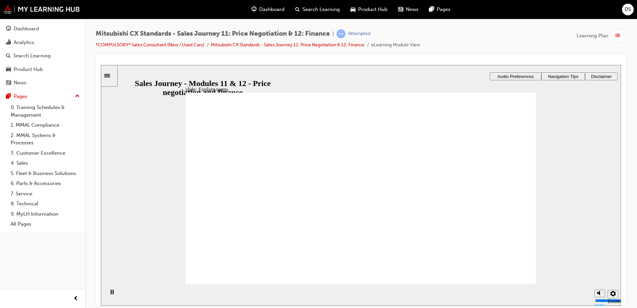
checkbox input "true"
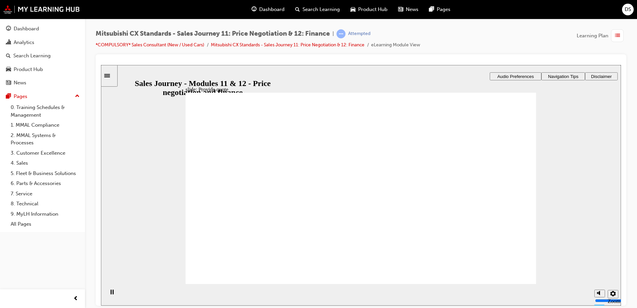
checkbox input "true"
checkbox input "false"
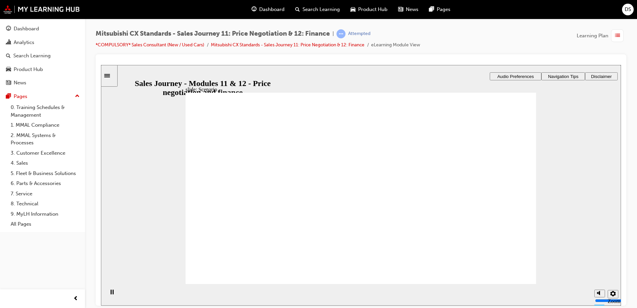
drag, startPoint x: 249, startPoint y: 207, endPoint x: 366, endPoint y: 182, distance: 119.3
drag, startPoint x: 252, startPoint y: 206, endPoint x: 344, endPoint y: 211, distance: 92.8
drag, startPoint x: 218, startPoint y: 218, endPoint x: 322, endPoint y: 242, distance: 107.1
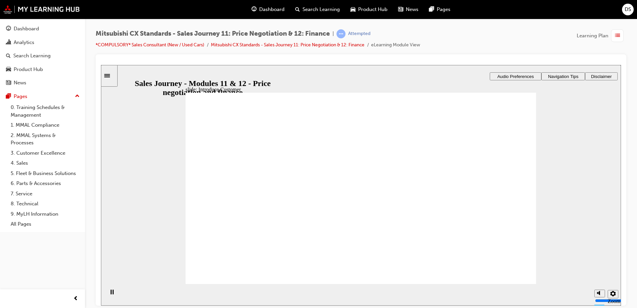
checkbox input "true"
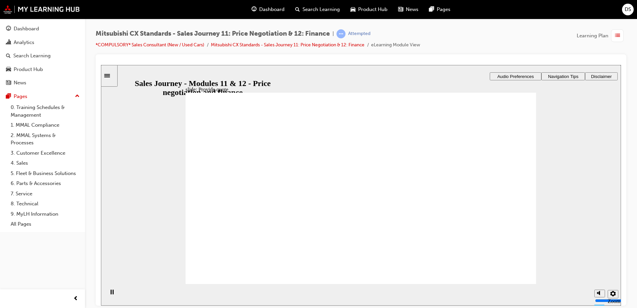
checkbox input "true"
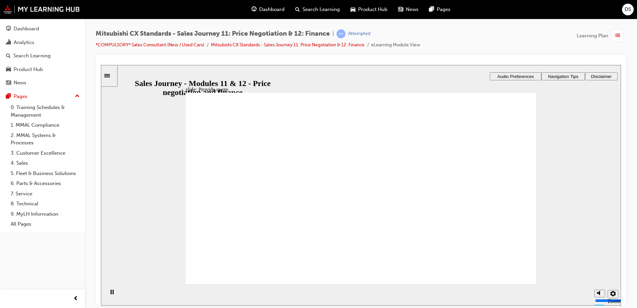
checkbox input "true"
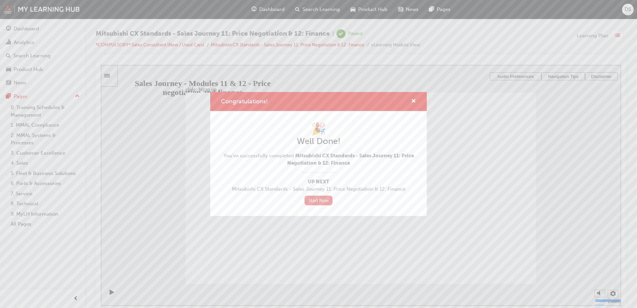
click at [309, 203] on link "Start Now" at bounding box center [319, 201] width 28 height 10
click at [415, 100] on span "cross-icon" at bounding box center [413, 102] width 5 height 6
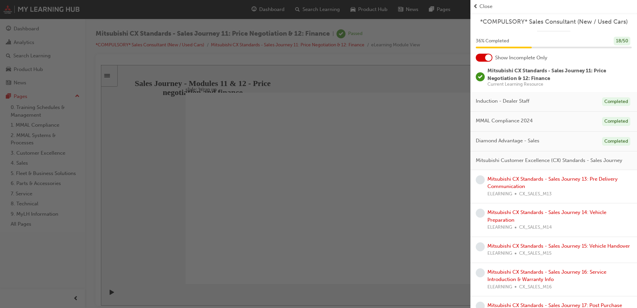
click at [272, 9] on div "button" at bounding box center [235, 154] width 471 height 308
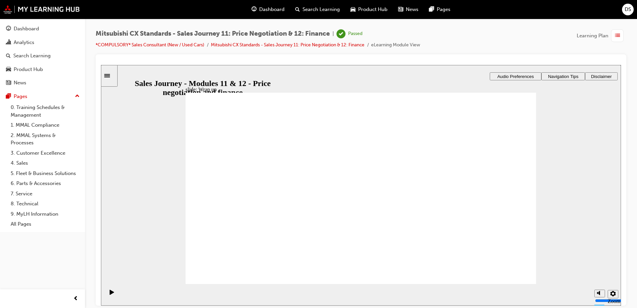
click at [276, 9] on span "Dashboard" at bounding box center [271, 10] width 25 height 8
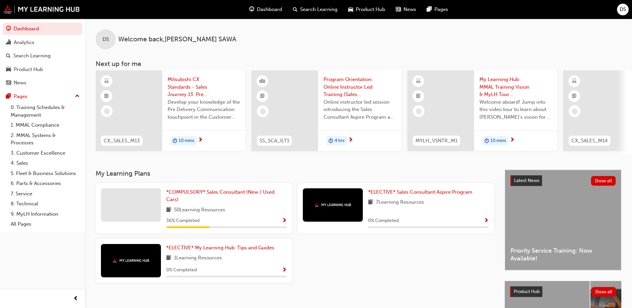
click at [286, 223] on span "Show Progress" at bounding box center [284, 221] width 5 height 6
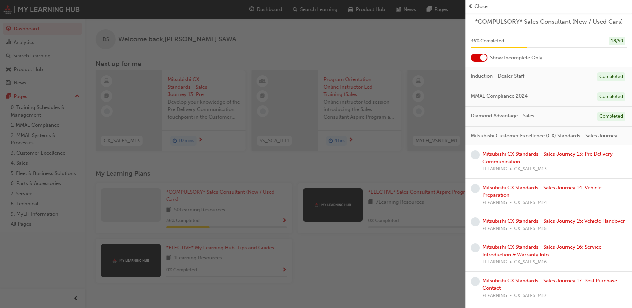
click at [505, 162] on link "Mitsubishi CX Standards - Sales Journey 13: Pre Delivery Communication" at bounding box center [548, 158] width 130 height 14
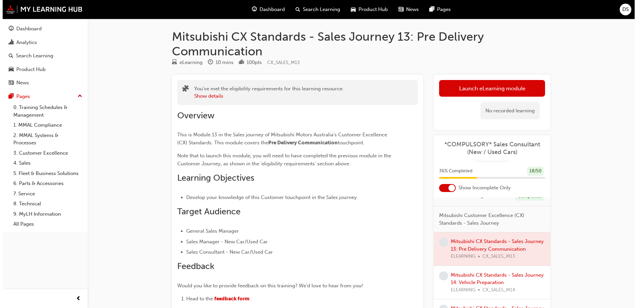
scroll to position [67, 0]
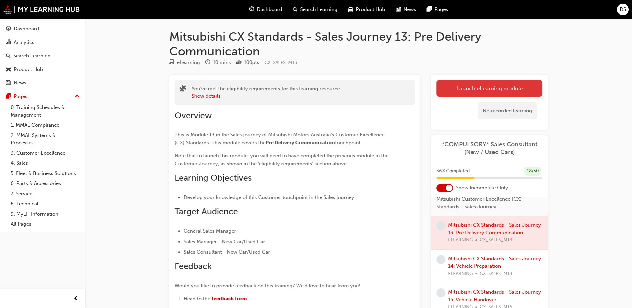
click at [502, 90] on link "Launch eLearning module" at bounding box center [490, 88] width 106 height 17
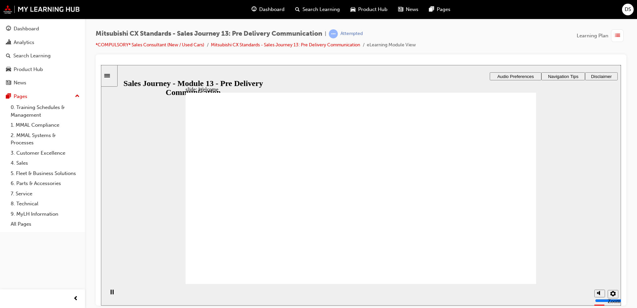
drag, startPoint x: 496, startPoint y: 264, endPoint x: 504, endPoint y: 267, distance: 9.3
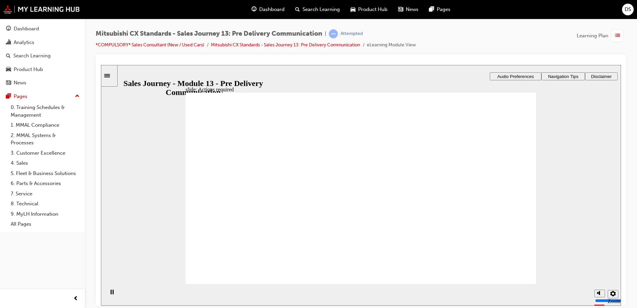
click at [550, 188] on div "slide: Actions required Actions required What actions are required at this touc…" at bounding box center [361, 185] width 520 height 241
drag, startPoint x: 362, startPoint y: 264, endPoint x: 350, endPoint y: 252, distance: 17.2
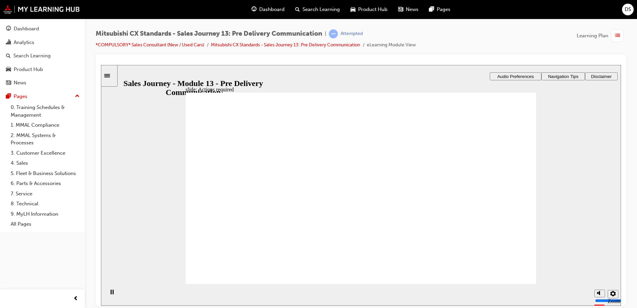
click at [556, 207] on div "slide: Actions required Actions required What actions are required at this touc…" at bounding box center [361, 185] width 520 height 241
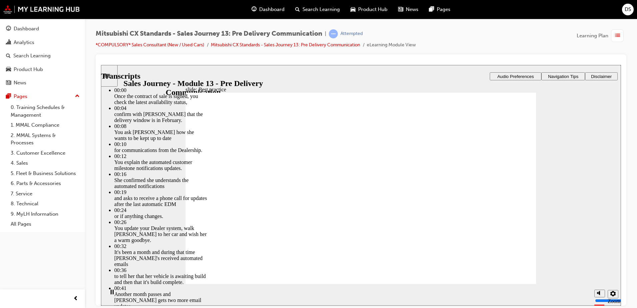
type input "88"
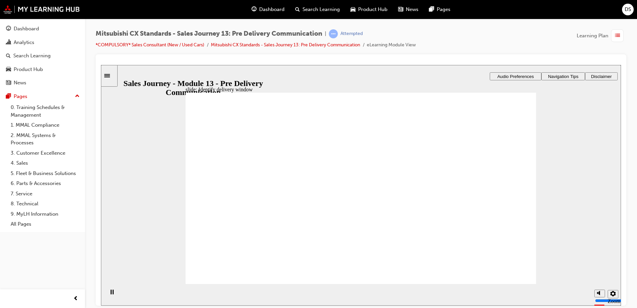
checkbox input "true"
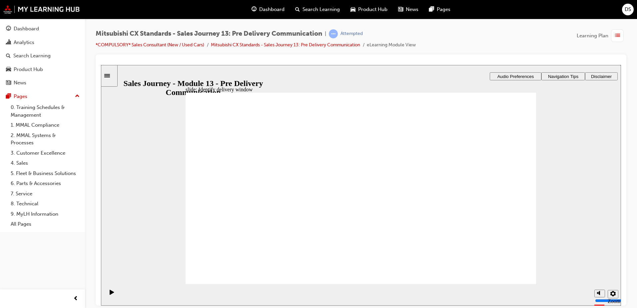
checkbox input "true"
drag, startPoint x: 224, startPoint y: 200, endPoint x: 345, endPoint y: 180, distance: 122.4
drag, startPoint x: 252, startPoint y: 206, endPoint x: 361, endPoint y: 203, distance: 109.1
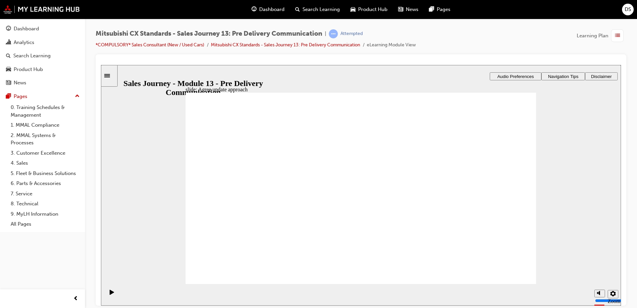
drag, startPoint x: 228, startPoint y: 207, endPoint x: 320, endPoint y: 226, distance: 93.9
drag, startPoint x: 211, startPoint y: 204, endPoint x: 318, endPoint y: 229, distance: 110.1
checkbox input "true"
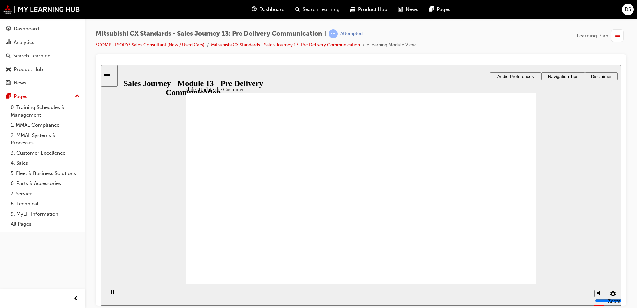
checkbox input "true"
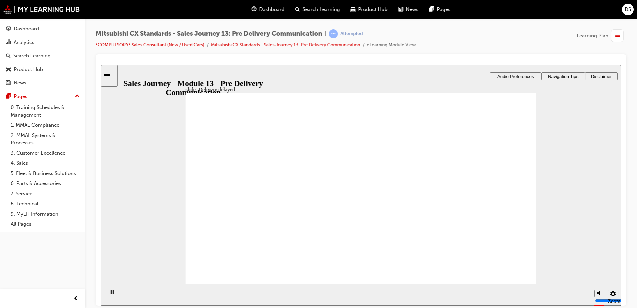
drag, startPoint x: 247, startPoint y: 194, endPoint x: 233, endPoint y: 187, distance: 15.7
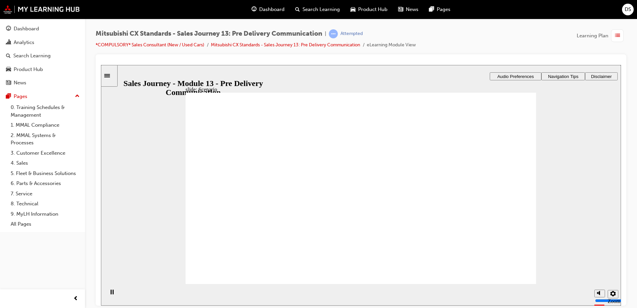
drag, startPoint x: 388, startPoint y: 152, endPoint x: 503, endPoint y: 215, distance: 130.6
drag, startPoint x: 458, startPoint y: 219, endPoint x: 461, endPoint y: 240, distance: 20.8
drag, startPoint x: 440, startPoint y: 235, endPoint x: 445, endPoint y: 219, distance: 16.8
drag, startPoint x: 382, startPoint y: 217, endPoint x: 455, endPoint y: 240, distance: 76.5
drag, startPoint x: 477, startPoint y: 239, endPoint x: 476, endPoint y: 148, distance: 91.0
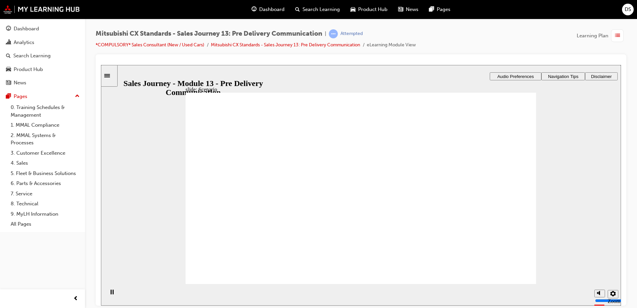
drag, startPoint x: 367, startPoint y: 173, endPoint x: 375, endPoint y: 152, distance: 22.2
drag, startPoint x: 503, startPoint y: 145, endPoint x: 499, endPoint y: 171, distance: 26.0
drag, startPoint x: 365, startPoint y: 165, endPoint x: 455, endPoint y: 141, distance: 93.6
drag, startPoint x: 385, startPoint y: 194, endPoint x: 481, endPoint y: 191, distance: 95.7
drag, startPoint x: 396, startPoint y: 235, endPoint x: 518, endPoint y: 235, distance: 122.3
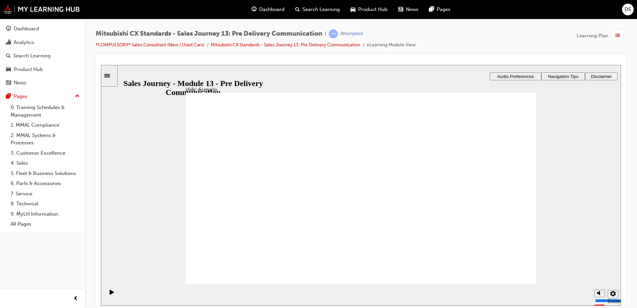
checkbox input "true"
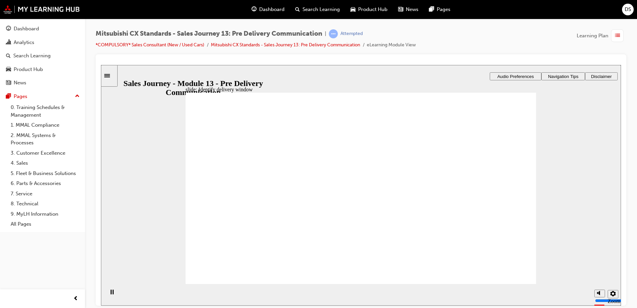
checkbox input "true"
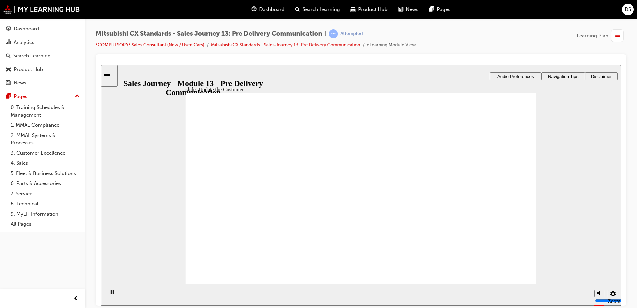
checkbox input "true"
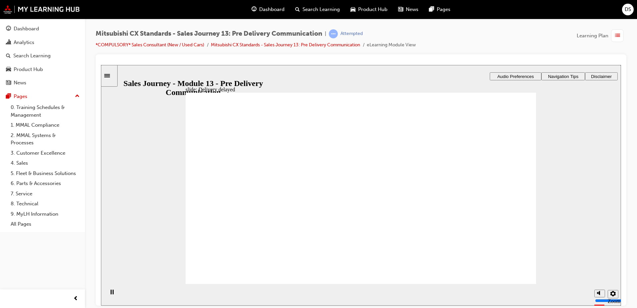
drag, startPoint x: 291, startPoint y: 165, endPoint x: 204, endPoint y: 206, distance: 96.8
drag, startPoint x: 384, startPoint y: 169, endPoint x: 523, endPoint y: 238, distance: 154.5
drag, startPoint x: 356, startPoint y: 244, endPoint x: 366, endPoint y: 228, distance: 19.0
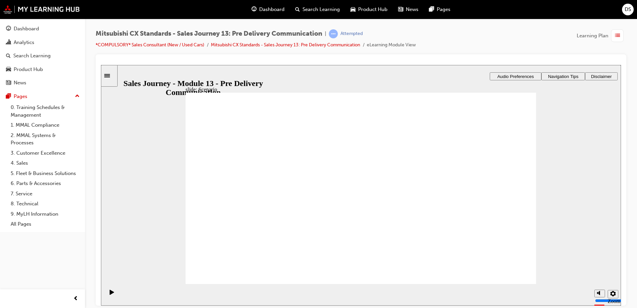
drag, startPoint x: 377, startPoint y: 220, endPoint x: 397, endPoint y: 150, distance: 73.2
drag, startPoint x: 453, startPoint y: 237, endPoint x: 362, endPoint y: 145, distance: 129.4
drag, startPoint x: 431, startPoint y: 230, endPoint x: 472, endPoint y: 233, distance: 40.8
drag, startPoint x: 460, startPoint y: 145, endPoint x: 457, endPoint y: 169, distance: 24.3
drag, startPoint x: 358, startPoint y: 243, endPoint x: 474, endPoint y: 193, distance: 126.1
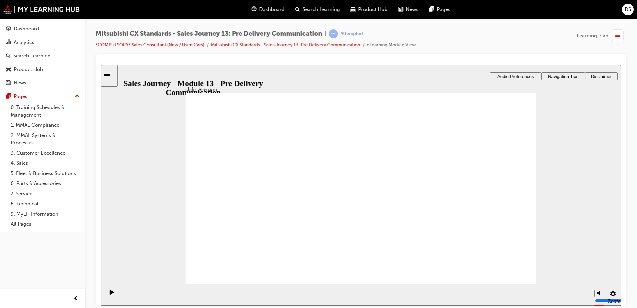
drag, startPoint x: 378, startPoint y: 188, endPoint x: 413, endPoint y: 157, distance: 46.5
drag, startPoint x: 450, startPoint y: 187, endPoint x: 468, endPoint y: 144, distance: 46.2
drag, startPoint x: 364, startPoint y: 170, endPoint x: 479, endPoint y: 194, distance: 117.7
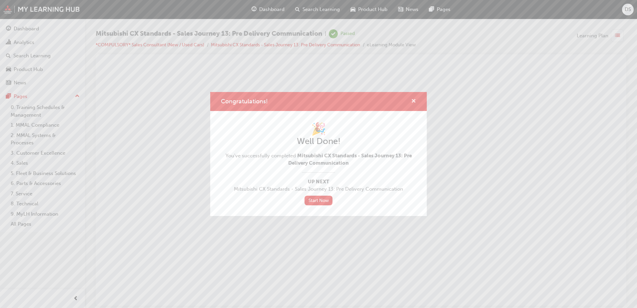
click at [413, 100] on span "cross-icon" at bounding box center [413, 102] width 5 height 6
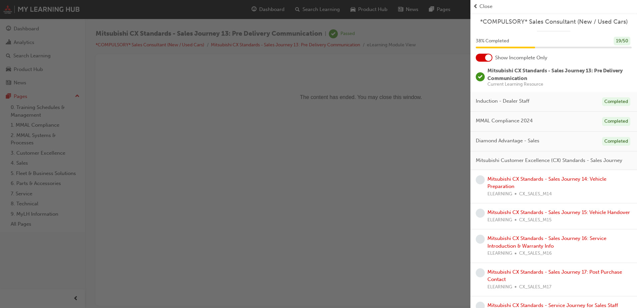
click at [492, 5] on span "Close" at bounding box center [486, 7] width 13 height 8
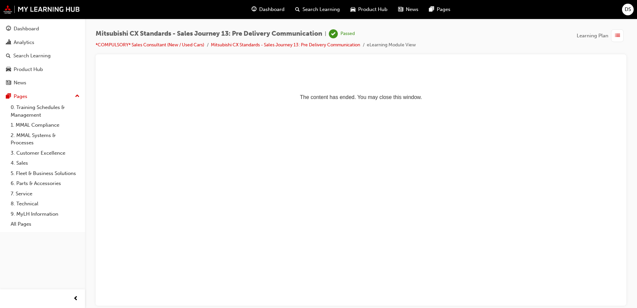
click at [277, 9] on span "Dashboard" at bounding box center [271, 10] width 25 height 8
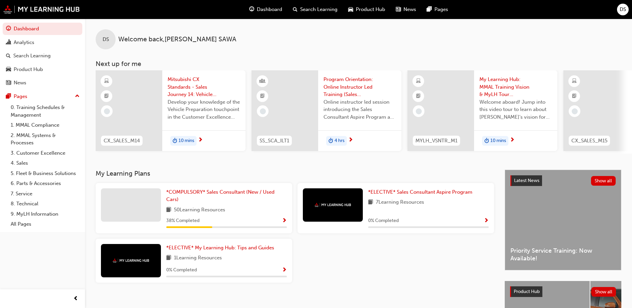
click at [286, 222] on span "Show Progress" at bounding box center [284, 221] width 5 height 6
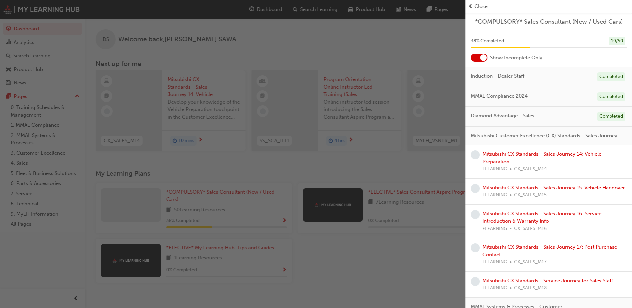
click at [538, 163] on link "Mitsubishi CX Standards - Sales Journey 14: Vehicle Preparation" at bounding box center [542, 158] width 119 height 14
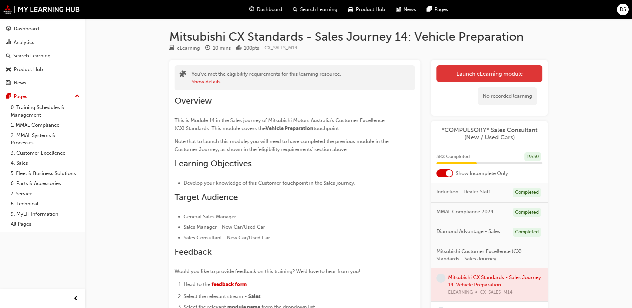
click at [484, 67] on link "Launch eLearning module" at bounding box center [490, 73] width 106 height 17
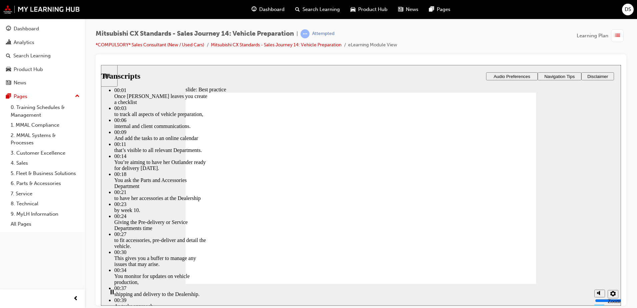
drag, startPoint x: 335, startPoint y: 182, endPoint x: 334, endPoint y: 185, distance: 3.4
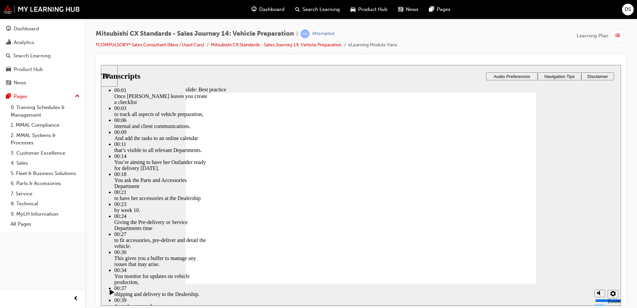
drag, startPoint x: 452, startPoint y: 155, endPoint x: 455, endPoint y: 143, distance: 12.8
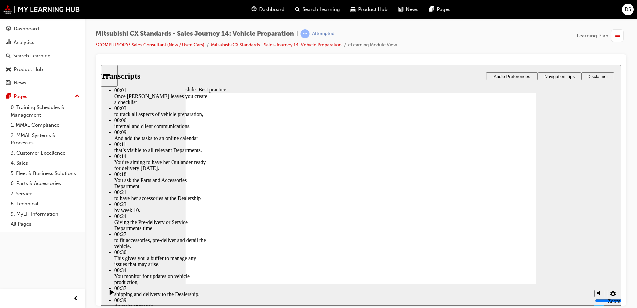
drag, startPoint x: 460, startPoint y: 133, endPoint x: 310, endPoint y: 135, distance: 150.0
drag, startPoint x: 281, startPoint y: 155, endPoint x: 213, endPoint y: 179, distance: 71.4
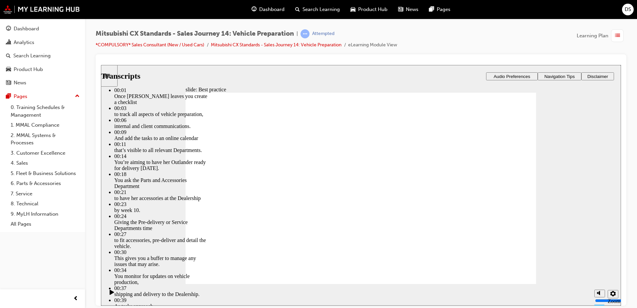
click at [110, 291] on icon "Play (Ctrl+Alt+P)" at bounding box center [112, 291] width 5 height 5
drag, startPoint x: 351, startPoint y: 45, endPoint x: 414, endPoint y: 45, distance: 63.7
click at [414, 45] on div "Mitsubishi CX Standards - Sales Journey 14: Vehicle Preparation | Attempted *CO…" at bounding box center [361, 41] width 531 height 25
drag, startPoint x: 414, startPoint y: 45, endPoint x: 432, endPoint y: 48, distance: 17.6
click at [432, 48] on div "Mitsubishi CX Standards - Sales Journey 14: Vehicle Preparation | Attempted *CO…" at bounding box center [361, 41] width 531 height 25
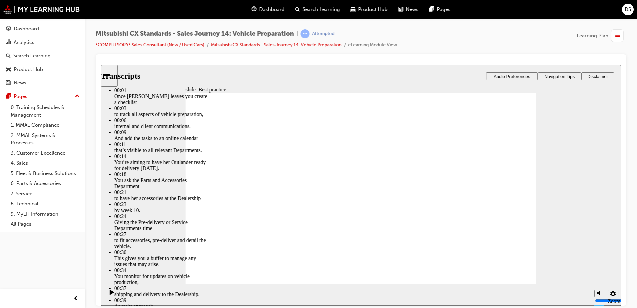
type input "105"
drag, startPoint x: 516, startPoint y: 268, endPoint x: 510, endPoint y: 269, distance: 6.5
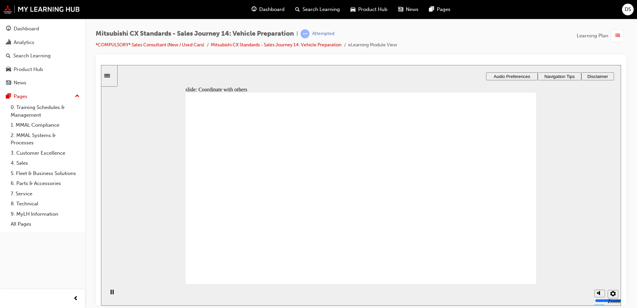
drag, startPoint x: 301, startPoint y: 192, endPoint x: 390, endPoint y: 172, distance: 91.7
drag, startPoint x: 280, startPoint y: 210, endPoint x: 377, endPoint y: 206, distance: 97.4
drag, startPoint x: 271, startPoint y: 215, endPoint x: 354, endPoint y: 240, distance: 86.2
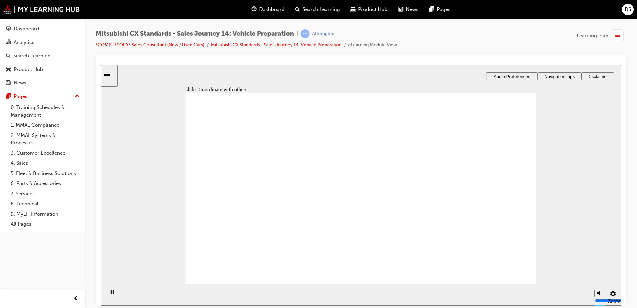
checkbox input "true"
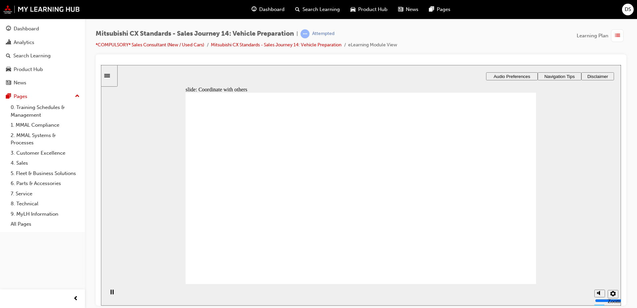
drag, startPoint x: 266, startPoint y: 203, endPoint x: 350, endPoint y: 181, distance: 87.0
drag, startPoint x: 247, startPoint y: 197, endPoint x: 324, endPoint y: 169, distance: 82.5
drag, startPoint x: 245, startPoint y: 212, endPoint x: 327, endPoint y: 200, distance: 82.5
drag, startPoint x: 248, startPoint y: 216, endPoint x: 350, endPoint y: 235, distance: 103.4
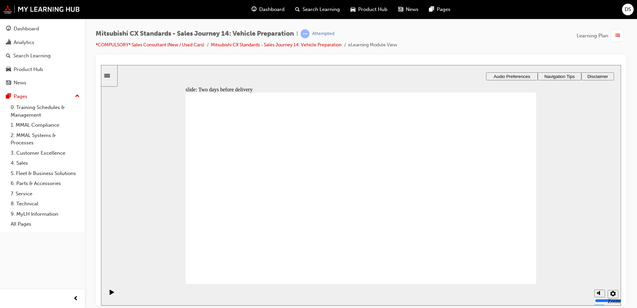
drag, startPoint x: 280, startPoint y: 209, endPoint x: 370, endPoint y: 242, distance: 95.9
drag, startPoint x: 260, startPoint y: 249, endPoint x: 253, endPoint y: 250, distance: 7.1
drag, startPoint x: 267, startPoint y: 210, endPoint x: 353, endPoint y: 159, distance: 100.2
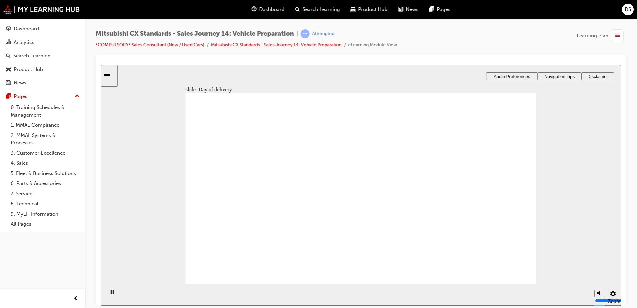
drag, startPoint x: 268, startPoint y: 203, endPoint x: 354, endPoint y: 179, distance: 89.0
drag, startPoint x: 275, startPoint y: 205, endPoint x: 337, endPoint y: 214, distance: 62.6
checkbox input "true"
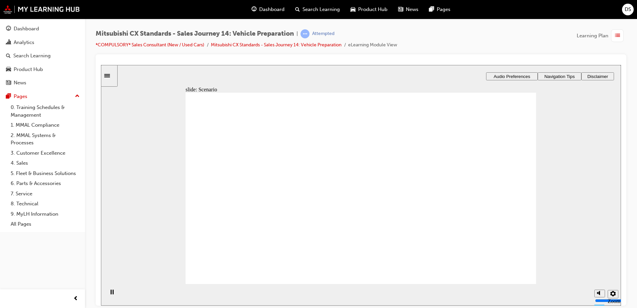
checkbox input "true"
drag, startPoint x: 366, startPoint y: 249, endPoint x: 375, endPoint y: 253, distance: 10.0
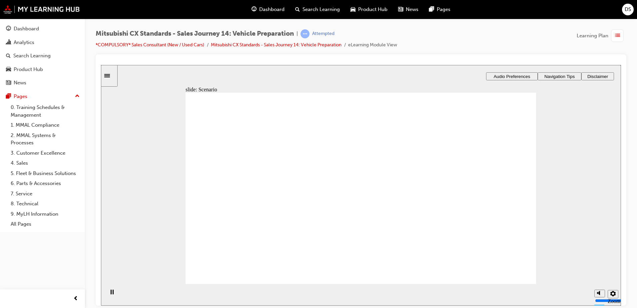
drag, startPoint x: 243, startPoint y: 211, endPoint x: 353, endPoint y: 170, distance: 117.2
drag, startPoint x: 253, startPoint y: 215, endPoint x: 334, endPoint y: 213, distance: 80.4
drag, startPoint x: 266, startPoint y: 211, endPoint x: 343, endPoint y: 234, distance: 80.8
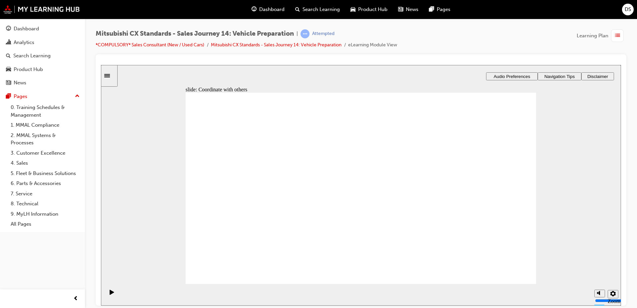
drag, startPoint x: 369, startPoint y: 212, endPoint x: 460, endPoint y: 179, distance: 96.1
checkbox input "true"
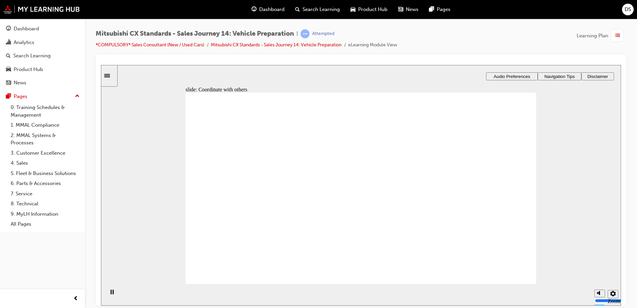
drag, startPoint x: 275, startPoint y: 209, endPoint x: 366, endPoint y: 156, distance: 105.0
drag, startPoint x: 259, startPoint y: 205, endPoint x: 349, endPoint y: 172, distance: 96.7
drag, startPoint x: 256, startPoint y: 214, endPoint x: 327, endPoint y: 202, distance: 71.9
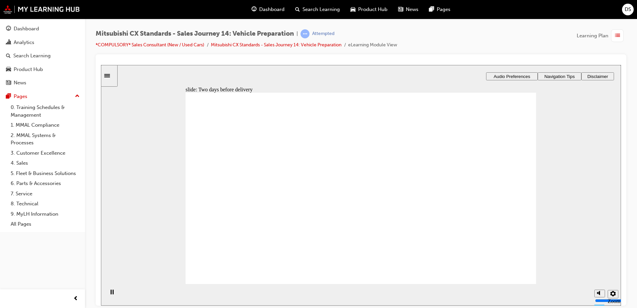
drag, startPoint x: 276, startPoint y: 212, endPoint x: 354, endPoint y: 233, distance: 80.6
drag, startPoint x: 256, startPoint y: 212, endPoint x: 351, endPoint y: 247, distance: 101.7
drag, startPoint x: 372, startPoint y: 142, endPoint x: 364, endPoint y: 143, distance: 8.1
drag, startPoint x: 388, startPoint y: 143, endPoint x: 434, endPoint y: 142, distance: 45.7
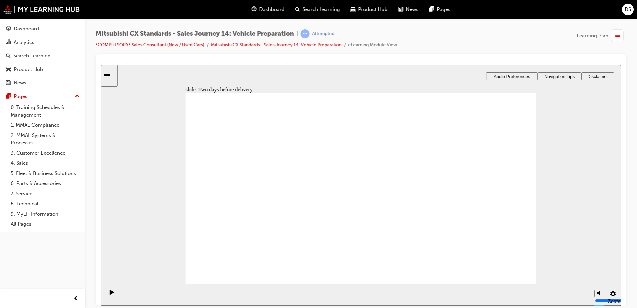
drag, startPoint x: 396, startPoint y: 133, endPoint x: 502, endPoint y: 142, distance: 106.0
drag, startPoint x: 278, startPoint y: 217, endPoint x: 502, endPoint y: 168, distance: 229.0
drag, startPoint x: 225, startPoint y: 208, endPoint x: 310, endPoint y: 162, distance: 96.5
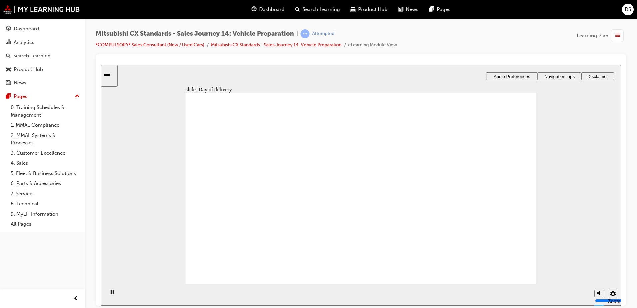
drag, startPoint x: 243, startPoint y: 200, endPoint x: 301, endPoint y: 172, distance: 63.5
checkbox input "true"
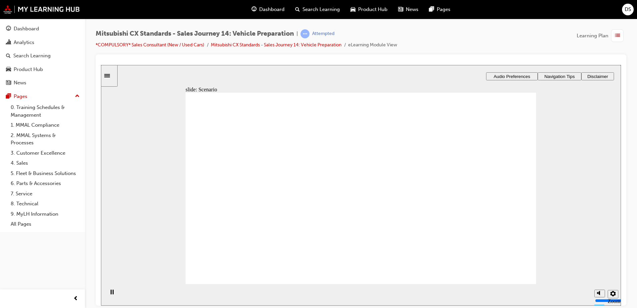
drag, startPoint x: 238, startPoint y: 210, endPoint x: 327, endPoint y: 174, distance: 95.6
drag, startPoint x: 249, startPoint y: 199, endPoint x: 347, endPoint y: 168, distance: 103.1
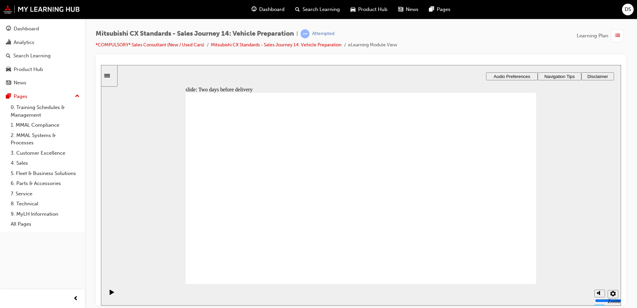
drag, startPoint x: 246, startPoint y: 201, endPoint x: 366, endPoint y: 188, distance: 120.6
drag, startPoint x: 226, startPoint y: 208, endPoint x: 350, endPoint y: 209, distance: 124.3
drag, startPoint x: 223, startPoint y: 204, endPoint x: 353, endPoint y: 231, distance: 133.2
drag, startPoint x: 367, startPoint y: 191, endPoint x: 487, endPoint y: 157, distance: 124.5
drag, startPoint x: 394, startPoint y: 231, endPoint x: 477, endPoint y: 192, distance: 91.3
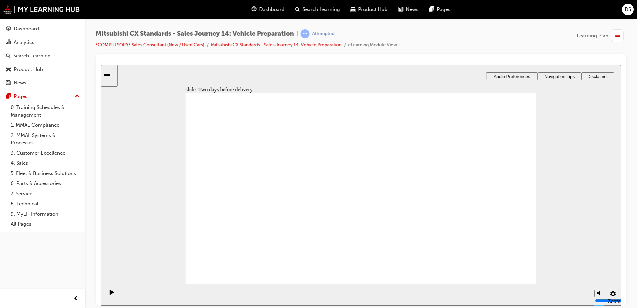
checkbox input "true"
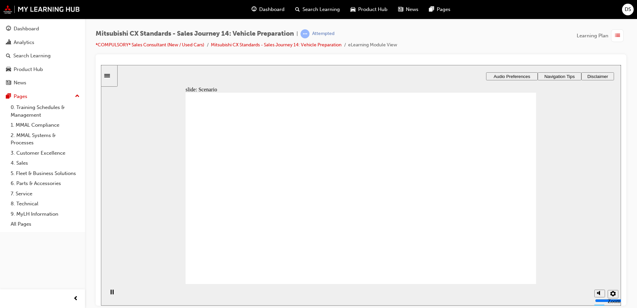
checkbox input "true"
drag, startPoint x: 372, startPoint y: 246, endPoint x: 377, endPoint y: 246, distance: 5.3
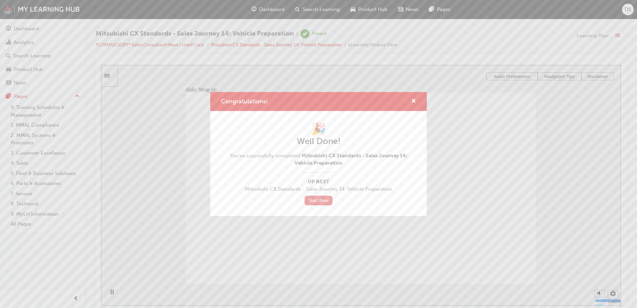
click at [322, 198] on link "Start Now" at bounding box center [319, 201] width 28 height 10
click at [413, 102] on span "cross-icon" at bounding box center [413, 102] width 5 height 6
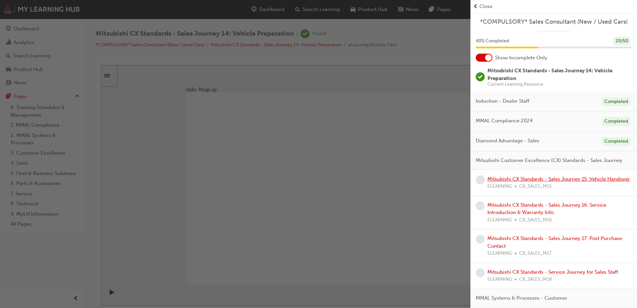
click at [545, 182] on link "Mitsubishi CX Standards - Sales Journey 15: Vehicle Handover" at bounding box center [559, 179] width 143 height 6
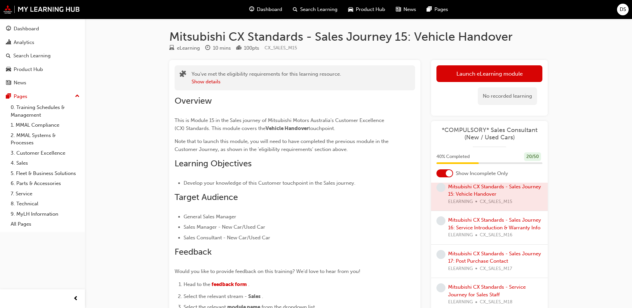
scroll to position [67, 0]
